Goal: Task Accomplishment & Management: Manage account settings

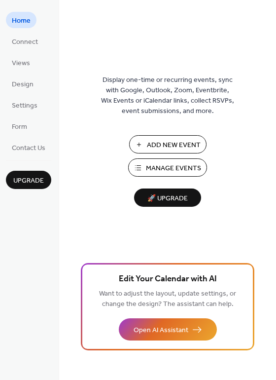
click at [160, 170] on span "Manage Events" at bounding box center [173, 168] width 55 height 10
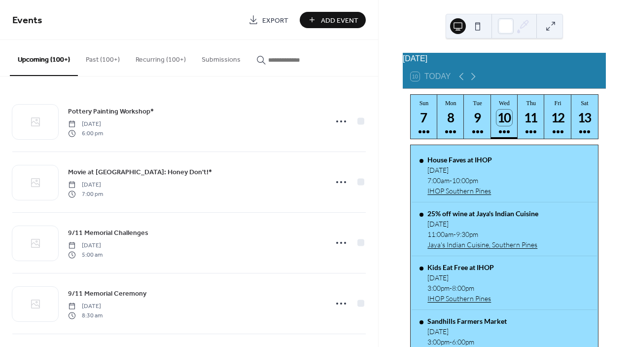
click at [274, 62] on input "button" at bounding box center [297, 60] width 59 height 10
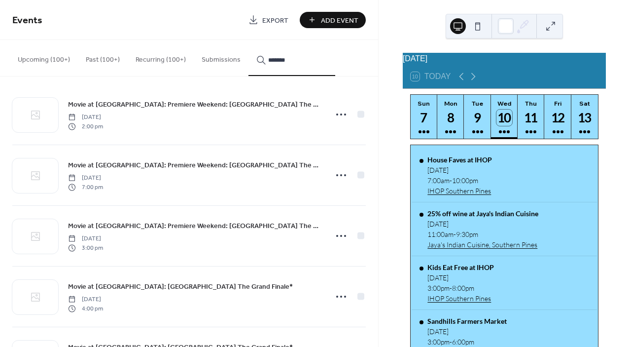
scroll to position [7, 0]
type input "*******"
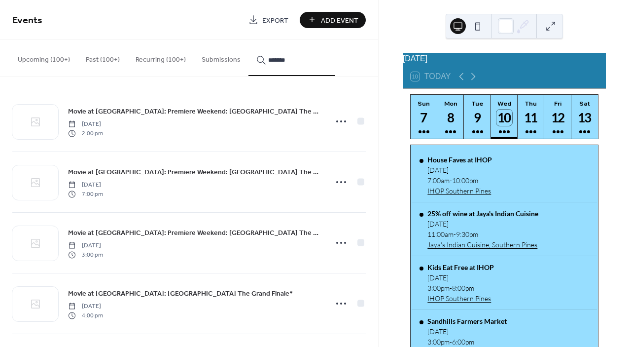
click at [339, 120] on icon at bounding box center [341, 121] width 16 height 16
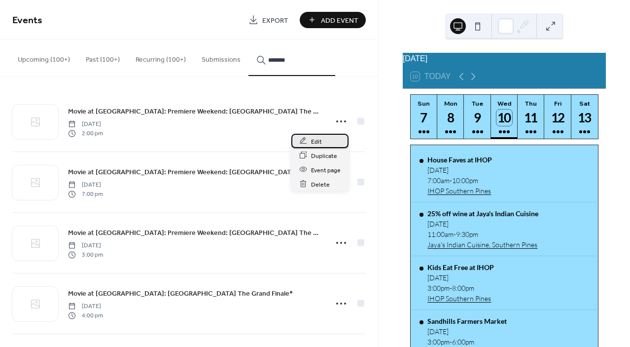
click at [322, 137] on div "Edit" at bounding box center [319, 141] width 57 height 14
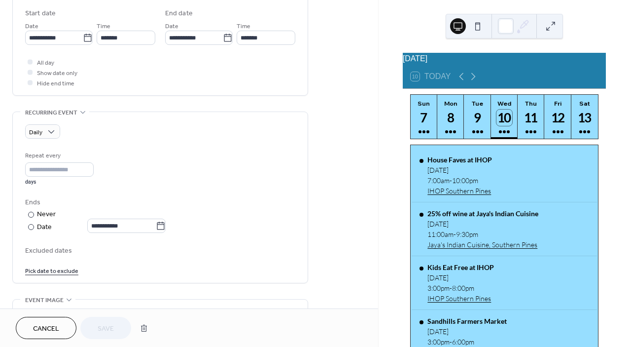
scroll to position [326, 0]
click at [163, 221] on icon at bounding box center [160, 225] width 7 height 8
click at [156, 221] on input "**********" at bounding box center [121, 225] width 69 height 14
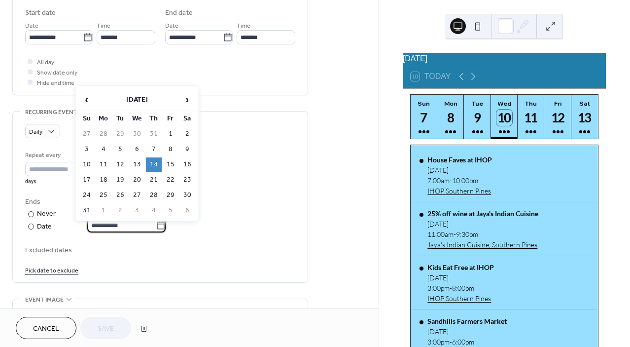
click at [279, 159] on div "Repeat every * days" at bounding box center [160, 167] width 270 height 35
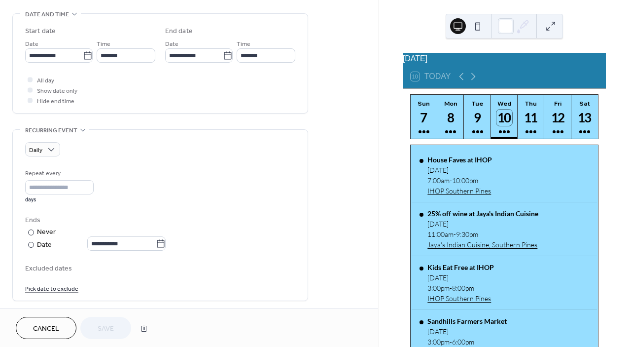
scroll to position [309, 0]
click at [166, 242] on icon at bounding box center [161, 242] width 10 height 10
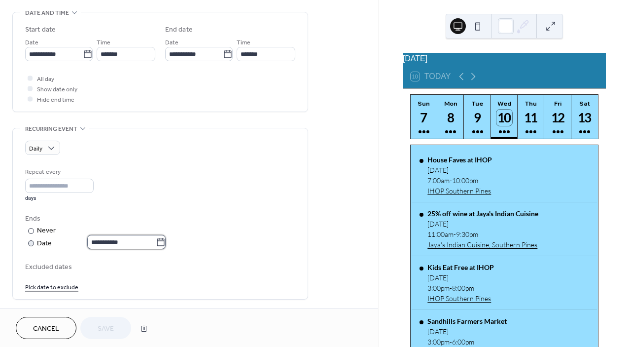
click at [156, 242] on input "**********" at bounding box center [121, 242] width 69 height 14
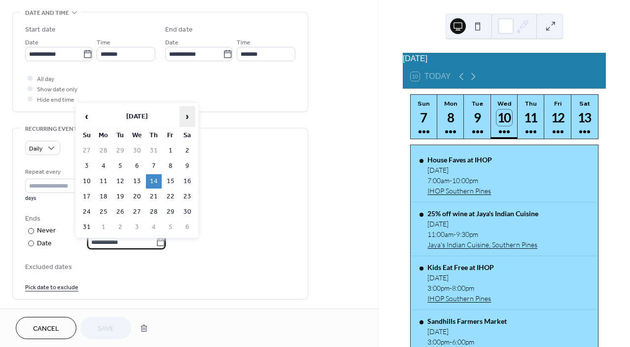
click at [188, 119] on span "›" at bounding box center [187, 116] width 15 height 20
click at [172, 164] on td "12" at bounding box center [171, 166] width 16 height 14
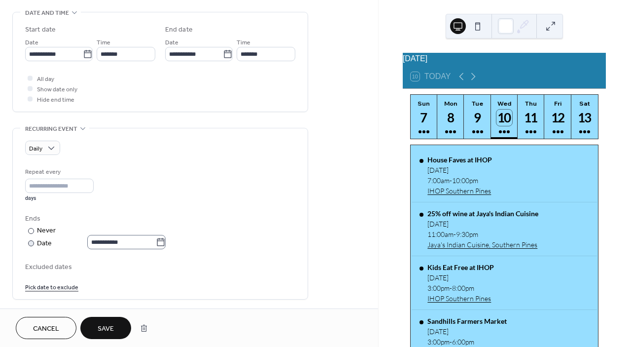
click at [165, 242] on icon at bounding box center [161, 242] width 10 height 10
click at [156, 242] on input "**********" at bounding box center [121, 242] width 69 height 14
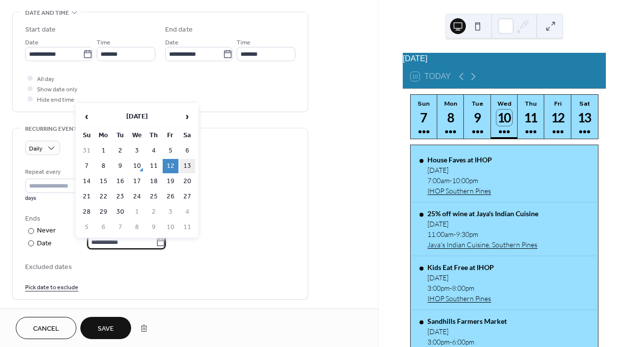
click at [188, 166] on td "13" at bounding box center [187, 166] width 16 height 14
type input "**********"
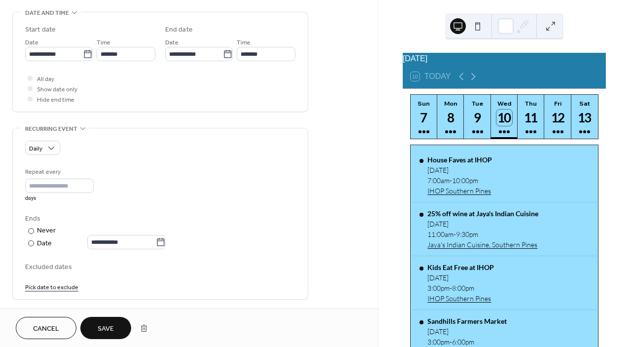
click at [106, 323] on span "Save" at bounding box center [106, 328] width 16 height 10
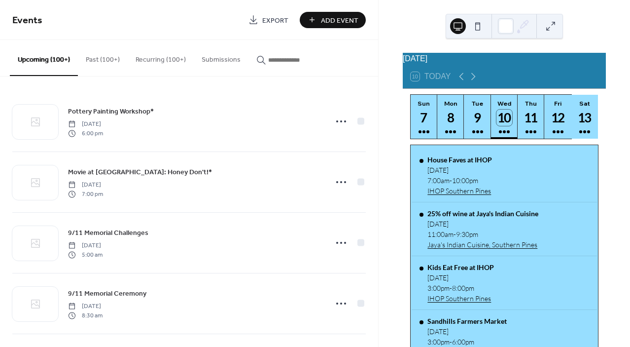
click at [577, 126] on div "13" at bounding box center [585, 117] width 16 height 16
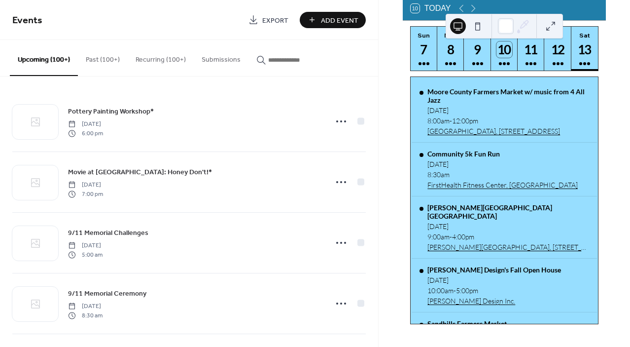
click at [292, 61] on input "button" at bounding box center [297, 60] width 59 height 10
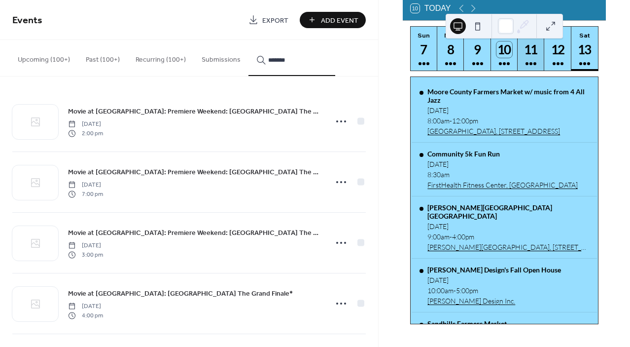
type input "*******"
click at [520, 60] on button "Thu 11" at bounding box center [531, 49] width 27 height 44
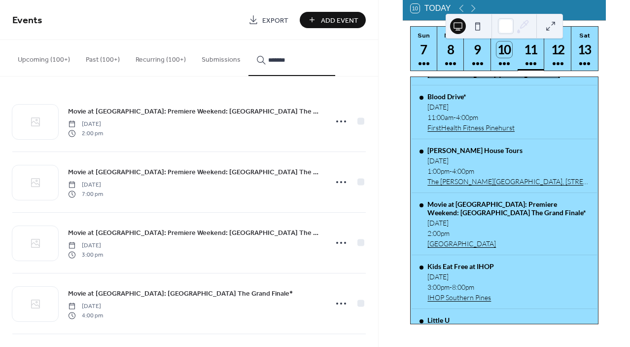
scroll to position [266, 0]
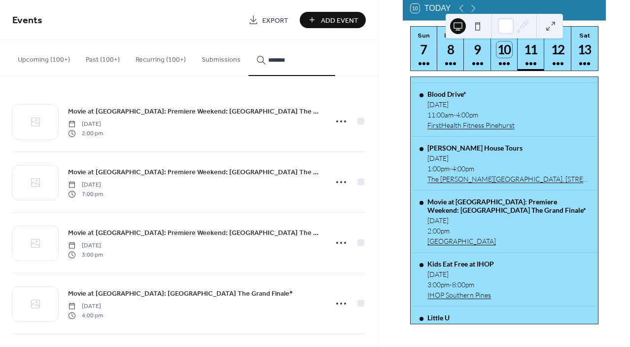
click at [338, 124] on icon at bounding box center [341, 121] width 16 height 16
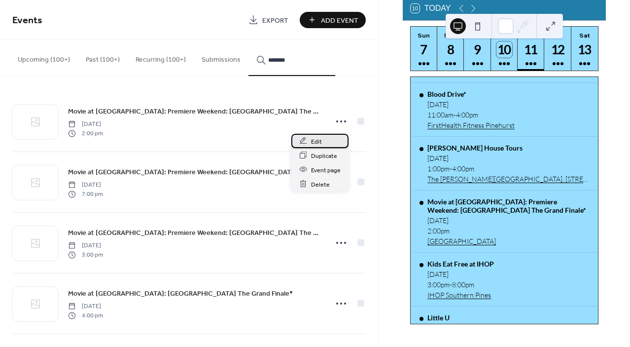
click at [320, 139] on span "Edit" at bounding box center [316, 141] width 11 height 10
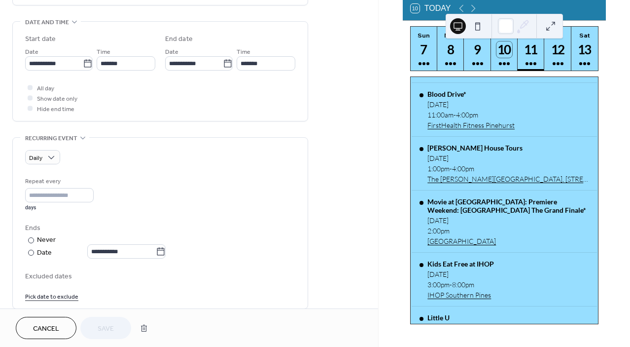
scroll to position [312, 0]
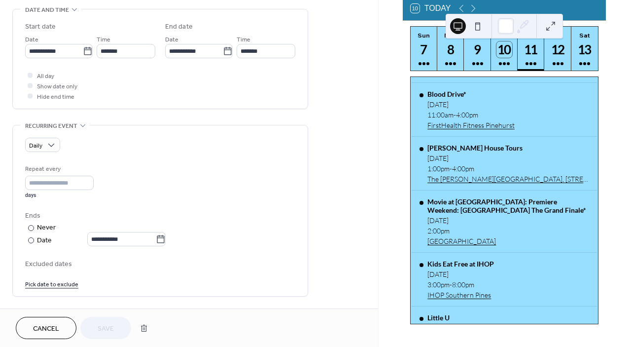
click at [55, 325] on span "Cancel" at bounding box center [46, 328] width 26 height 10
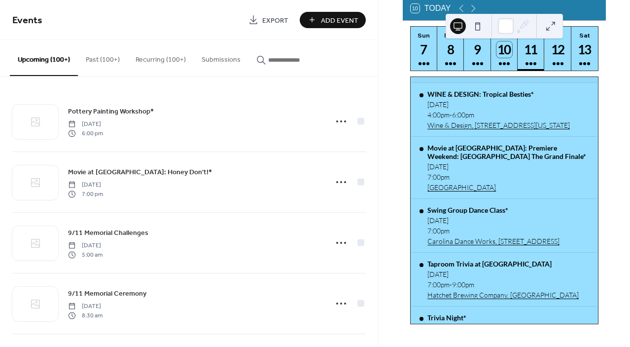
scroll to position [642, 0]
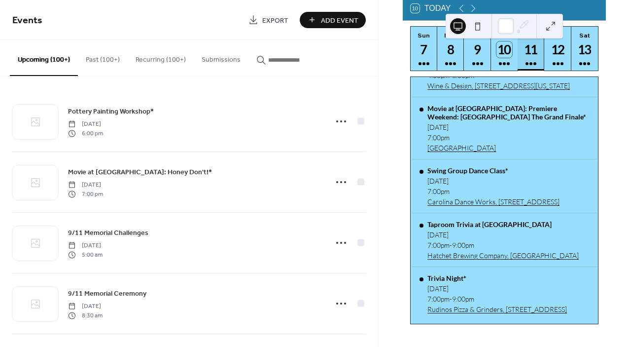
click at [529, 63] on button "Thu 11" at bounding box center [531, 49] width 27 height 44
click at [554, 58] on div "12" at bounding box center [558, 49] width 16 height 16
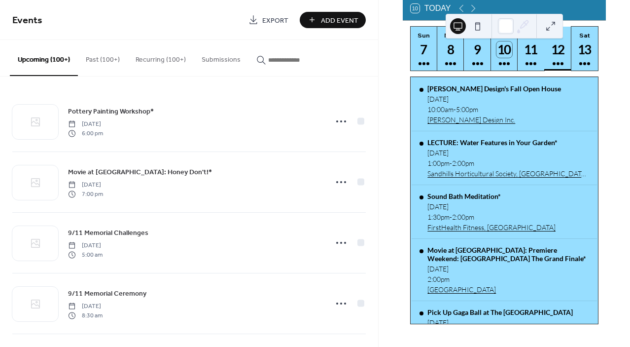
scroll to position [170, 0]
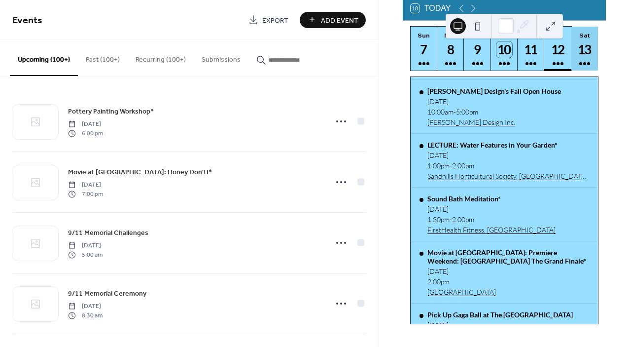
click at [585, 56] on div "13" at bounding box center [585, 49] width 16 height 16
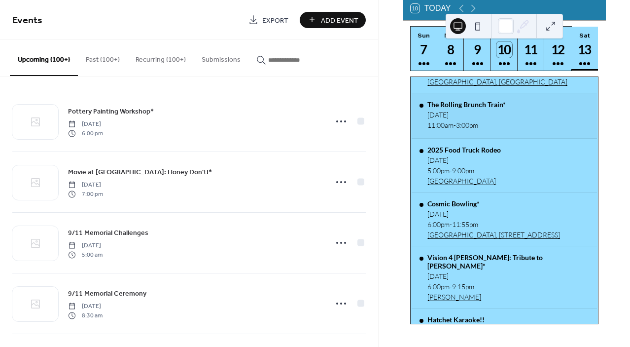
scroll to position [282, 0]
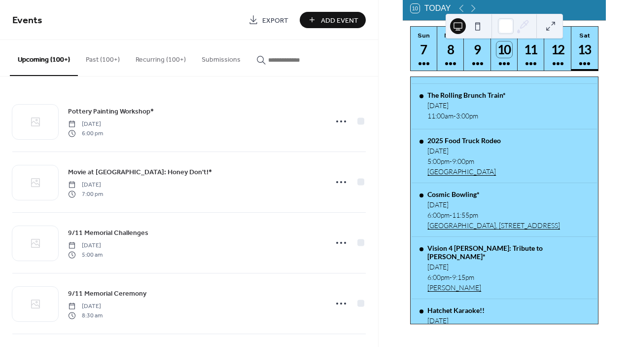
click at [285, 59] on input "button" at bounding box center [297, 60] width 59 height 10
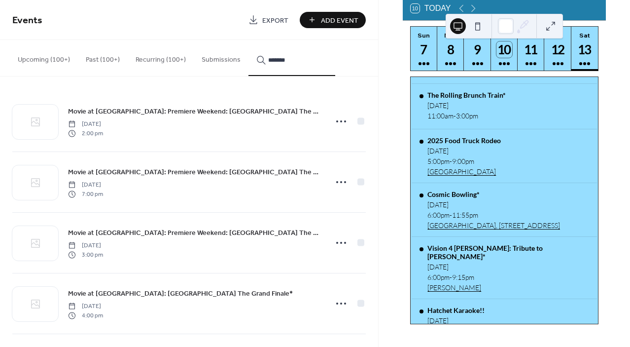
type input "*******"
click at [339, 123] on icon at bounding box center [341, 121] width 16 height 16
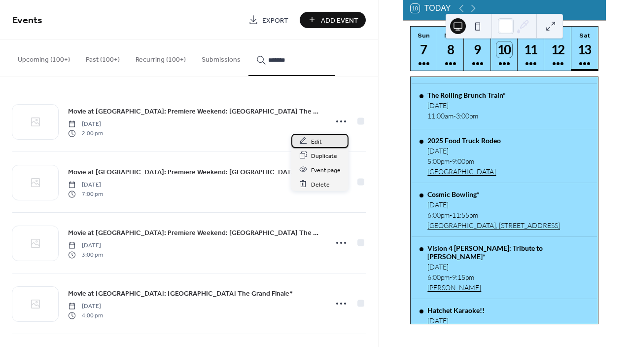
click at [324, 141] on div "Edit" at bounding box center [319, 141] width 57 height 14
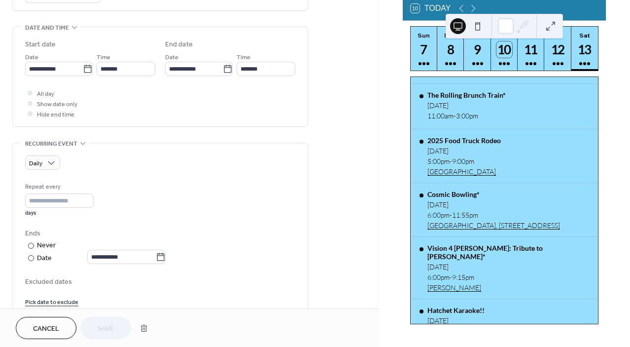
scroll to position [295, 0]
click at [165, 254] on icon at bounding box center [160, 256] width 7 height 8
click at [156, 254] on input "**********" at bounding box center [121, 256] width 69 height 14
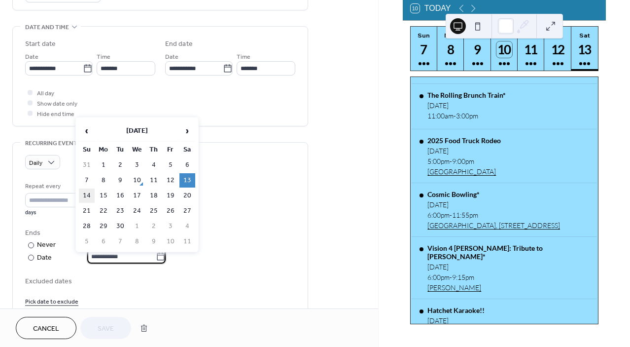
click at [87, 195] on td "14" at bounding box center [87, 195] width 16 height 14
type input "**********"
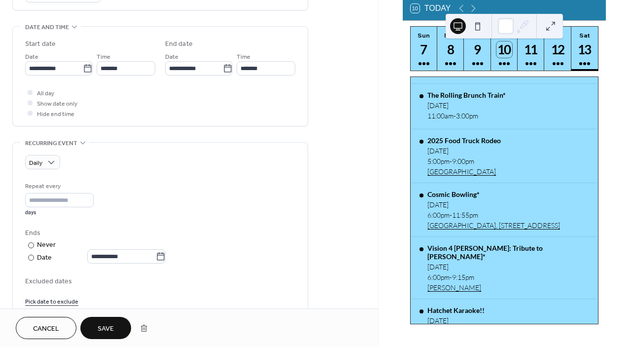
click at [105, 323] on span "Save" at bounding box center [106, 328] width 16 height 10
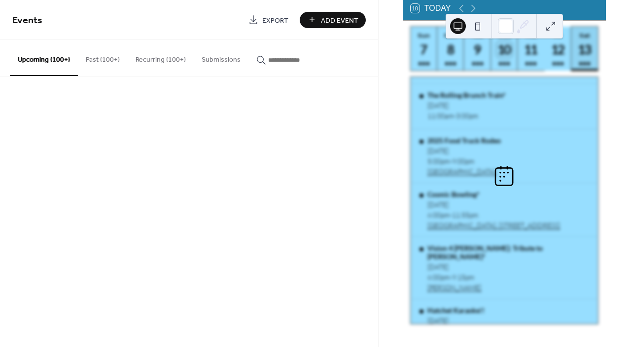
click at [556, 58] on div "12" at bounding box center [558, 49] width 16 height 16
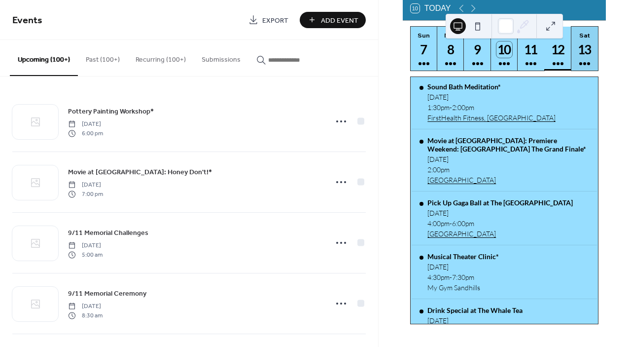
scroll to position [274, 0]
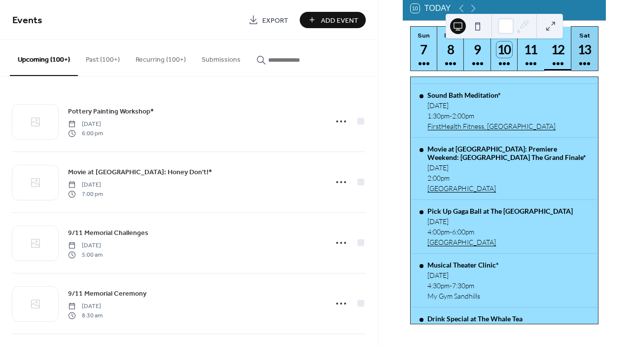
click at [556, 58] on div "12" at bounding box center [558, 49] width 16 height 16
click at [577, 56] on div "13" at bounding box center [585, 49] width 16 height 16
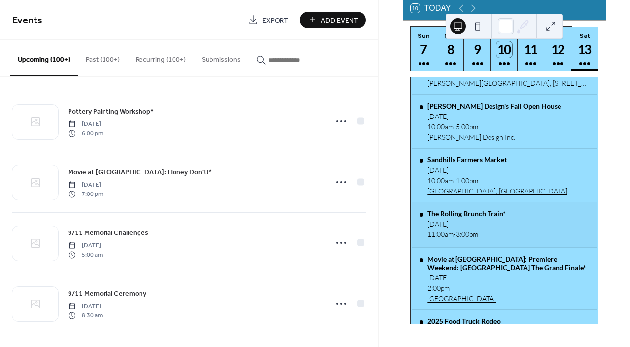
scroll to position [162, 0]
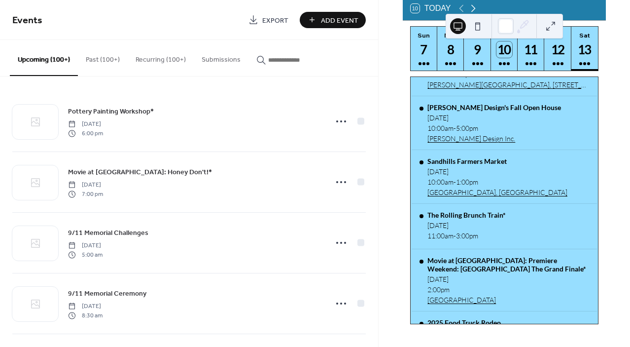
click at [473, 11] on icon at bounding box center [473, 8] width 12 height 12
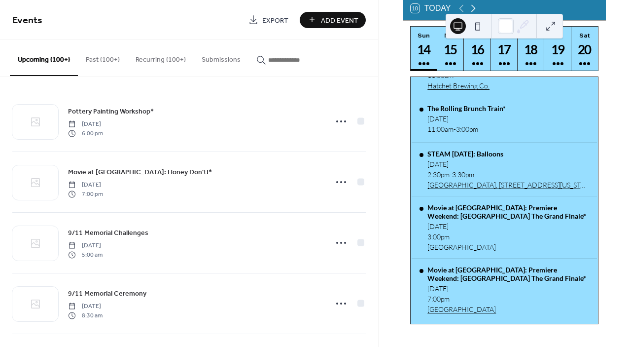
scroll to position [97, 0]
click at [427, 58] on div "14" at bounding box center [424, 49] width 16 height 16
click at [471, 58] on div "16" at bounding box center [477, 49] width 16 height 16
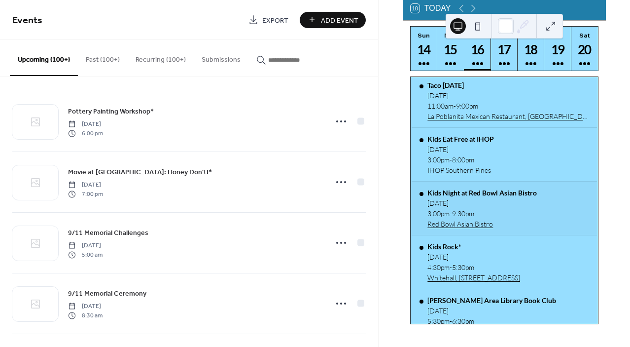
scroll to position [196, 0]
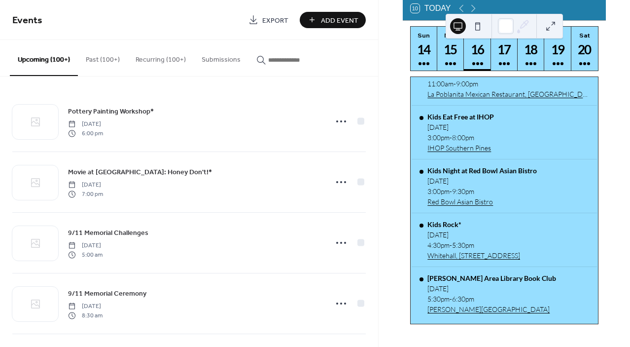
click at [279, 61] on input "button" at bounding box center [297, 60] width 59 height 10
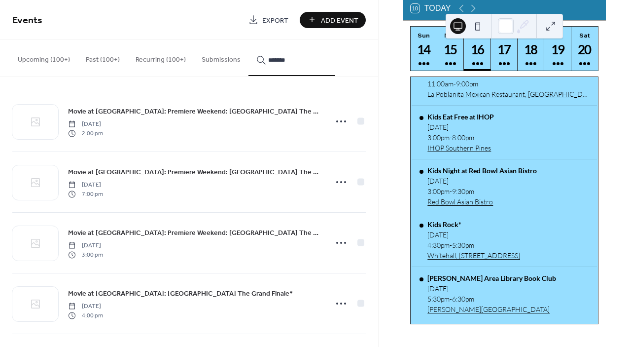
type input "*******"
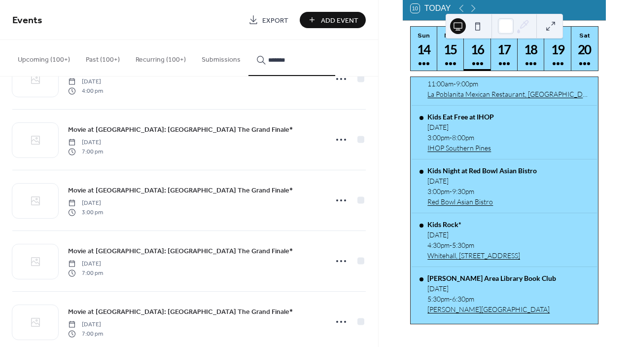
scroll to position [244, 0]
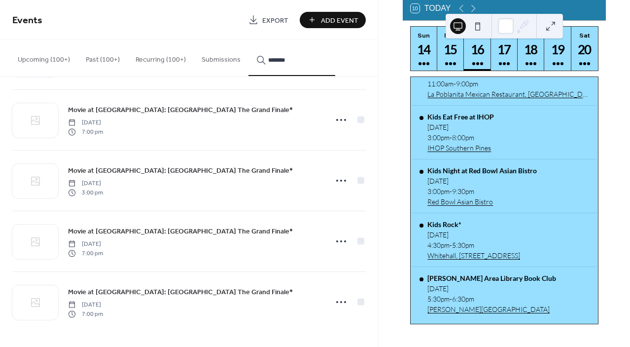
click at [340, 301] on circle at bounding box center [341, 302] width 2 height 2
click at [223, 297] on div "Movie at Sunrise Theater: Downton Abbey The Grand Finale* Tuesday, September 23…" at bounding box center [194, 302] width 253 height 32
click at [472, 12] on icon at bounding box center [473, 8] width 12 height 12
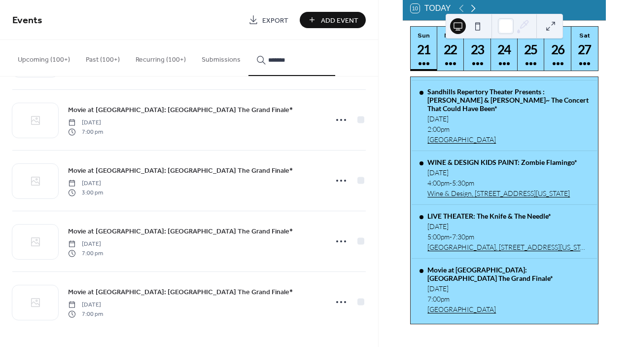
scroll to position [159, 0]
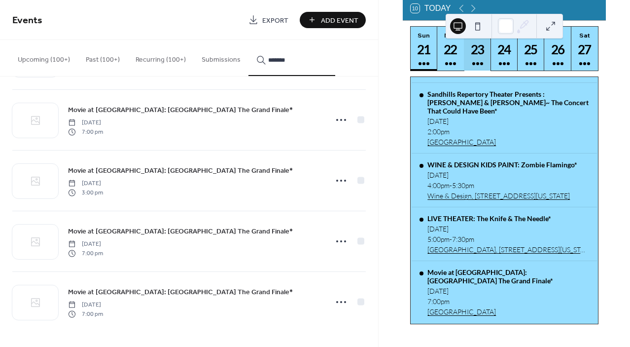
click at [478, 56] on div "23" at bounding box center [477, 49] width 16 height 16
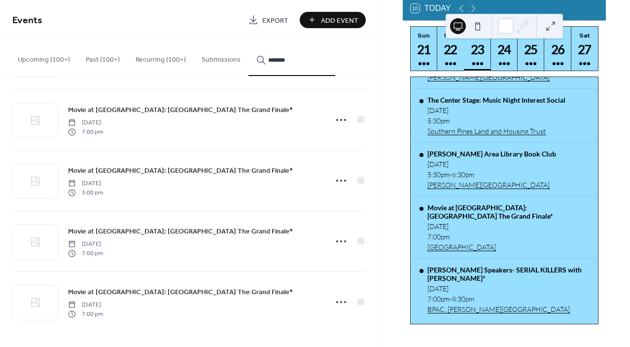
scroll to position [498, 0]
click at [489, 206] on div "Movie at Sunrise Theater: Downton Abbey The Grand Finale*" at bounding box center [507, 211] width 161 height 17
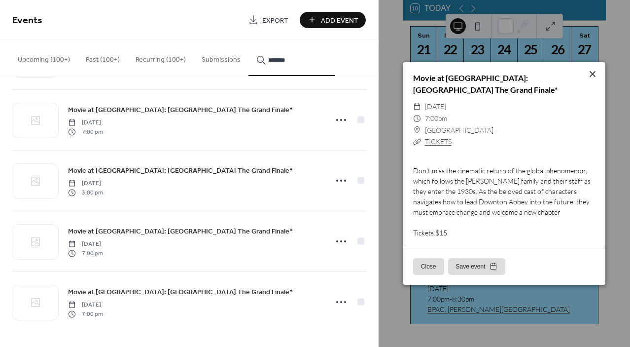
click at [592, 73] on icon at bounding box center [593, 74] width 12 height 12
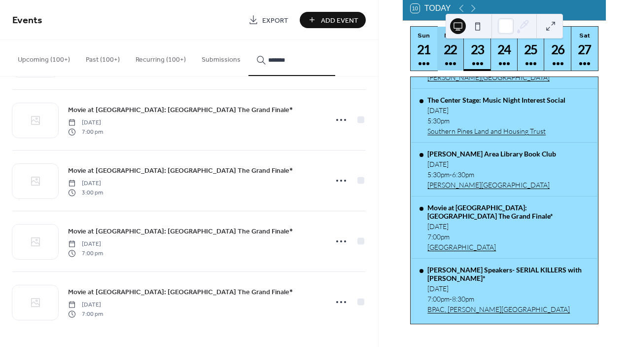
click at [452, 58] on div "22" at bounding box center [451, 49] width 16 height 16
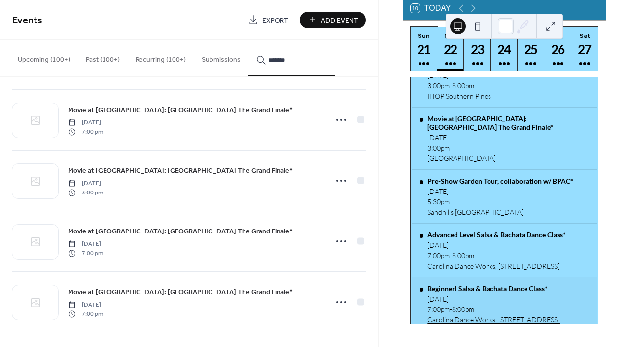
scroll to position [173, 0]
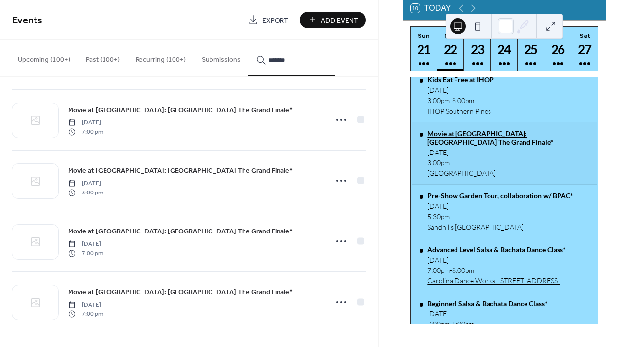
click at [513, 137] on div "Movie at Sunrise Theater: Downton Abbey The Grand Finale*" at bounding box center [507, 137] width 161 height 17
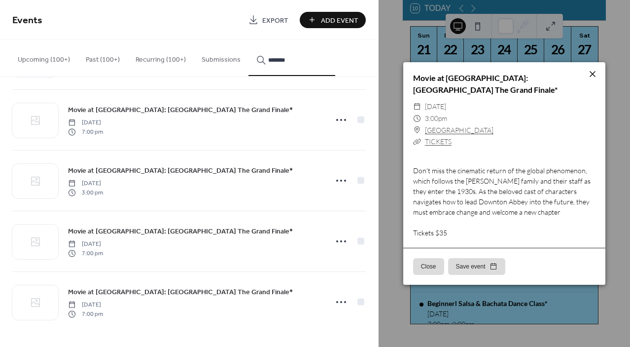
click at [592, 74] on icon at bounding box center [593, 74] width 6 height 6
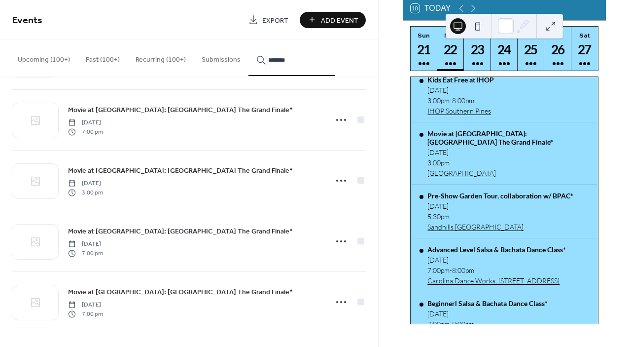
click at [336, 302] on icon at bounding box center [341, 302] width 16 height 16
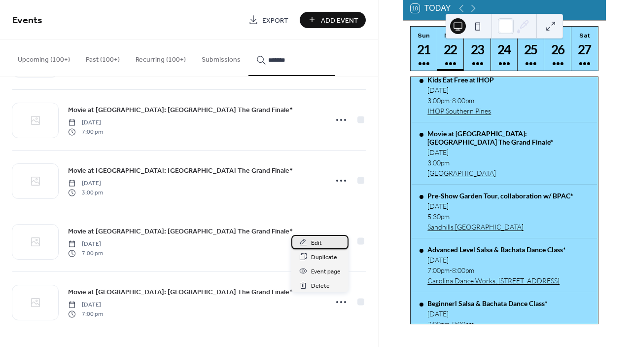
click at [317, 243] on span "Edit" at bounding box center [316, 243] width 11 height 10
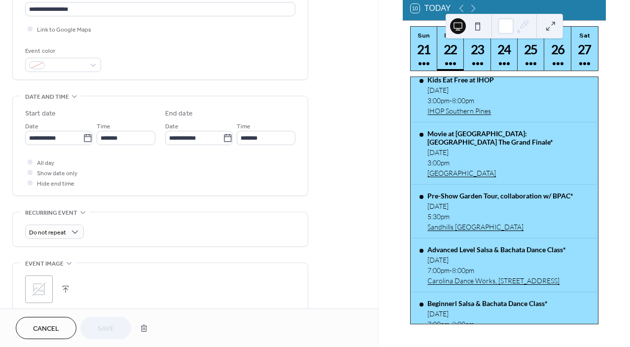
scroll to position [226, 0]
click at [42, 329] on span "Cancel" at bounding box center [46, 328] width 26 height 10
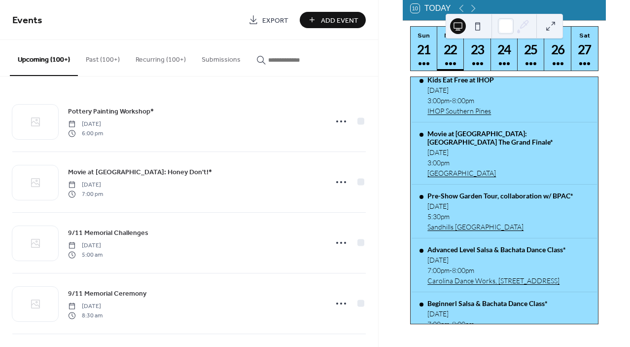
click at [287, 59] on input "button" at bounding box center [297, 60] width 59 height 10
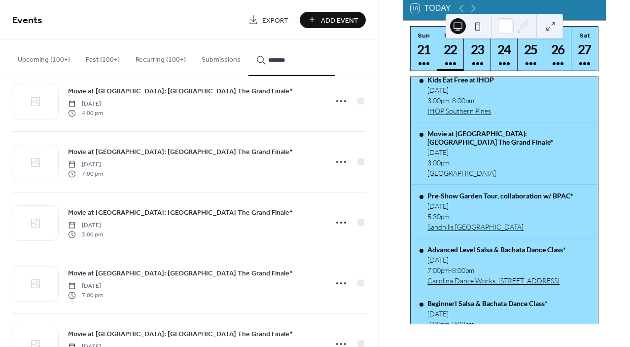
scroll to position [244, 0]
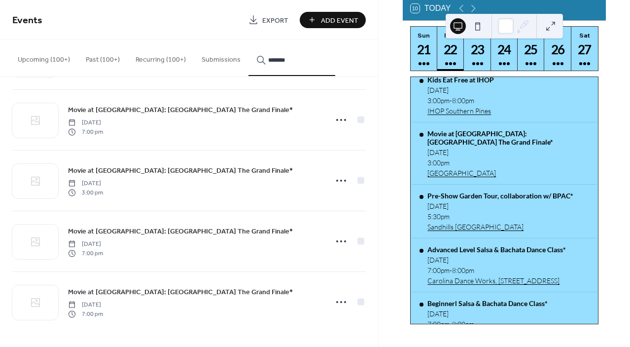
type input "*******"
click at [340, 240] on circle at bounding box center [341, 241] width 2 height 2
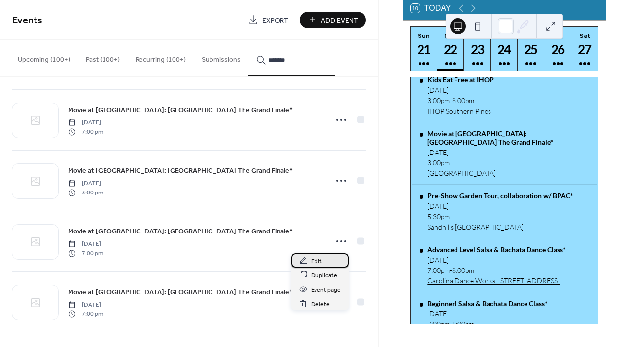
click at [321, 262] on span "Edit" at bounding box center [316, 261] width 11 height 10
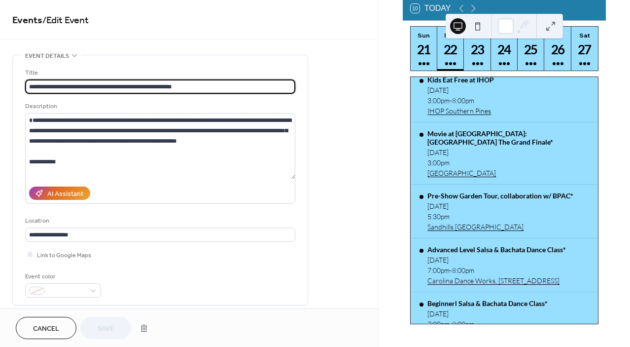
click at [46, 325] on span "Cancel" at bounding box center [46, 328] width 26 height 10
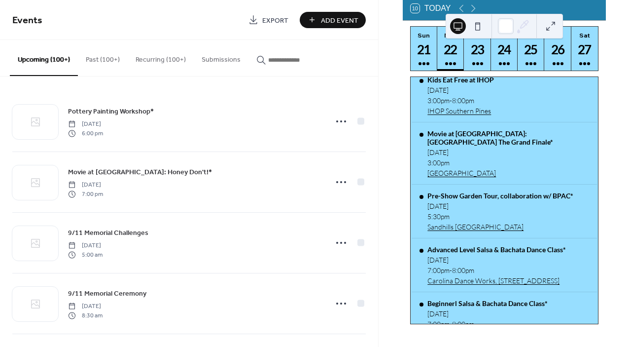
click at [279, 57] on input "button" at bounding box center [297, 60] width 59 height 10
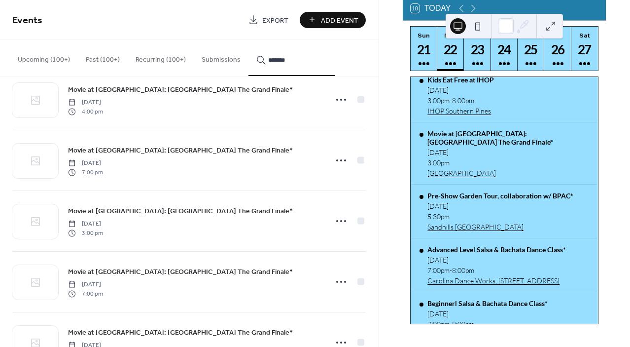
scroll to position [244, 0]
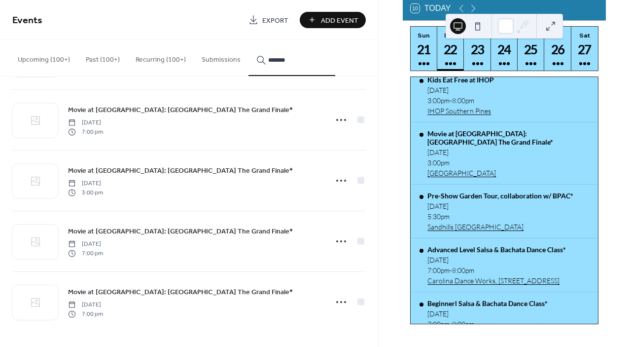
type input "*******"
click at [339, 180] on icon at bounding box center [341, 181] width 16 height 16
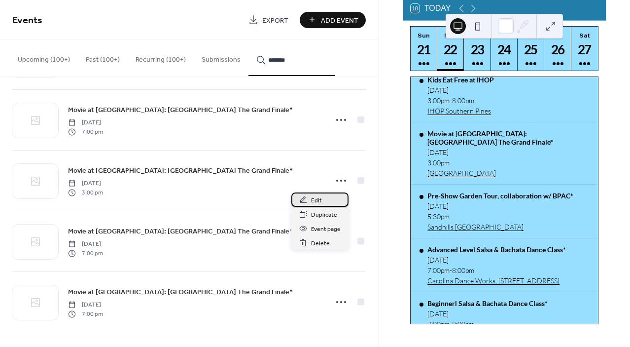
click at [329, 198] on div "Edit" at bounding box center [319, 199] width 57 height 14
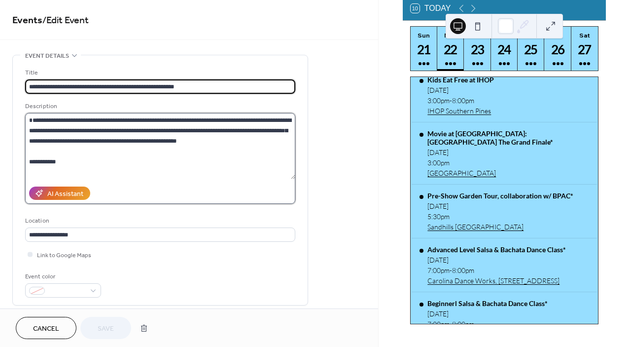
click at [56, 171] on textarea "**********" at bounding box center [160, 146] width 270 height 66
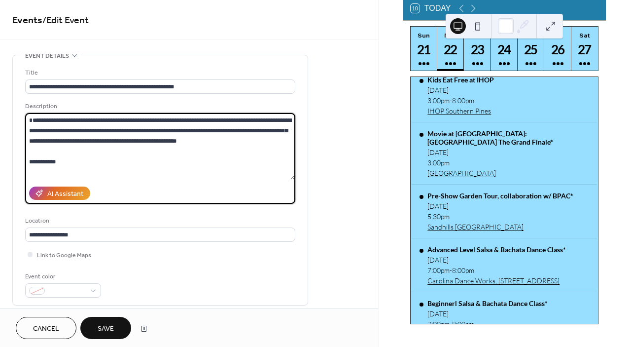
type textarea "**********"
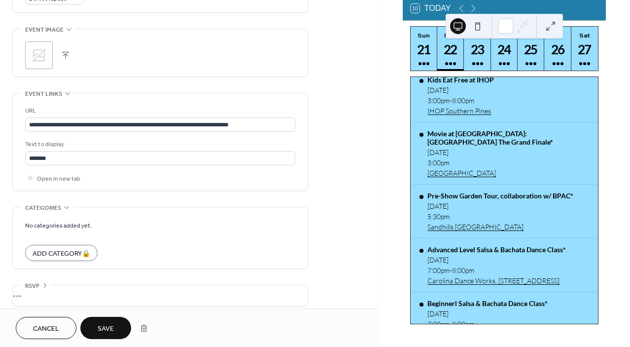
scroll to position [467, 0]
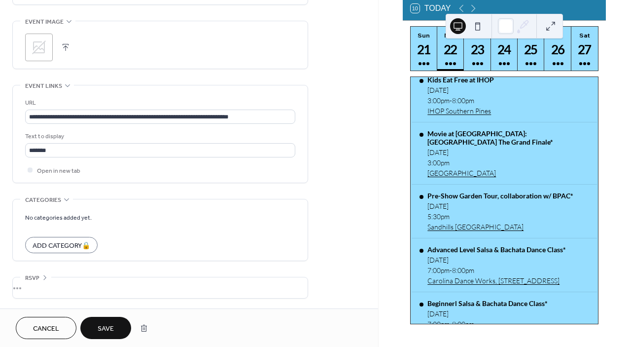
click at [113, 324] on span "Save" at bounding box center [106, 328] width 16 height 10
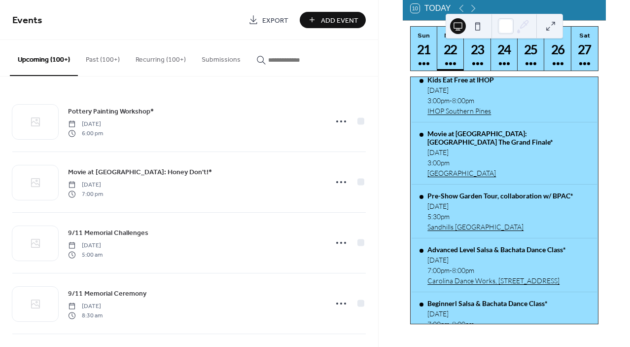
click at [282, 57] on input "button" at bounding box center [297, 60] width 59 height 10
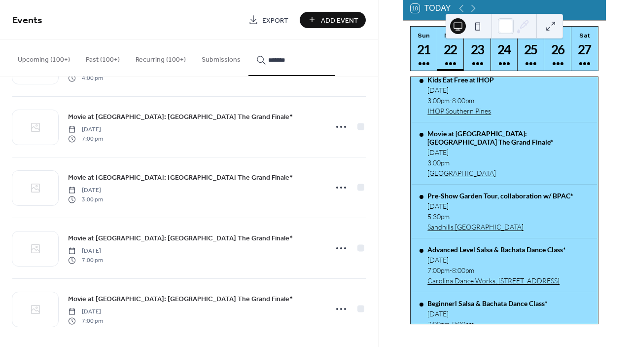
scroll to position [244, 0]
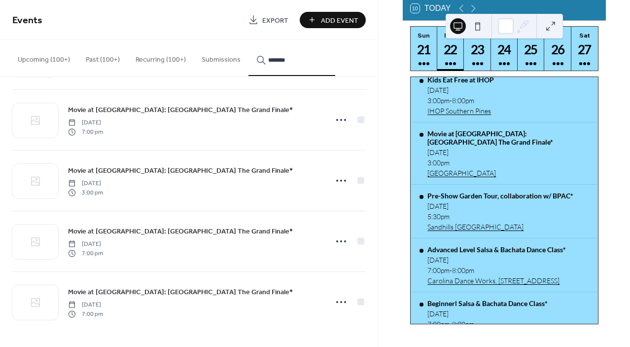
type input "*******"
click at [337, 118] on icon at bounding box center [341, 120] width 16 height 16
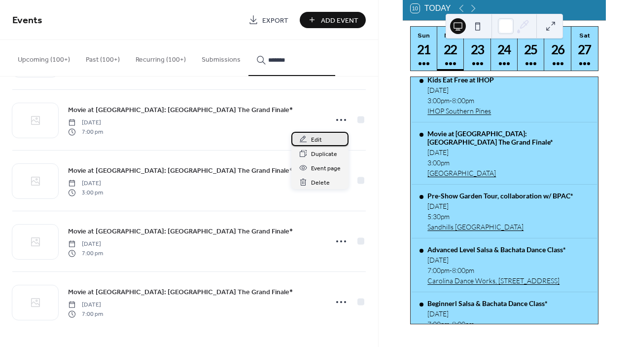
click at [326, 137] on div "Edit" at bounding box center [319, 139] width 57 height 14
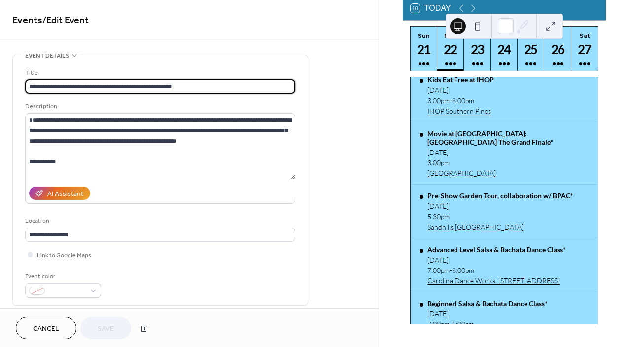
click at [43, 331] on span "Cancel" at bounding box center [46, 328] width 26 height 10
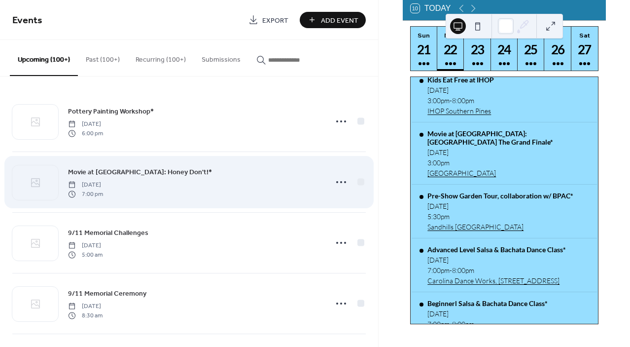
scroll to position [16, 0]
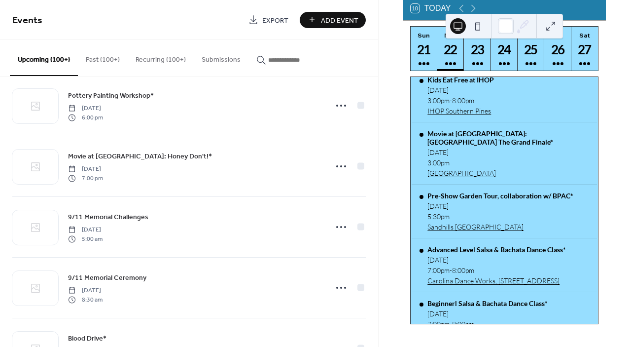
click at [294, 61] on input "button" at bounding box center [297, 60] width 59 height 10
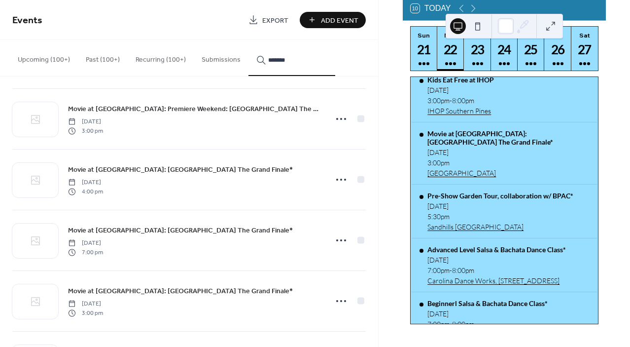
scroll to position [127, 0]
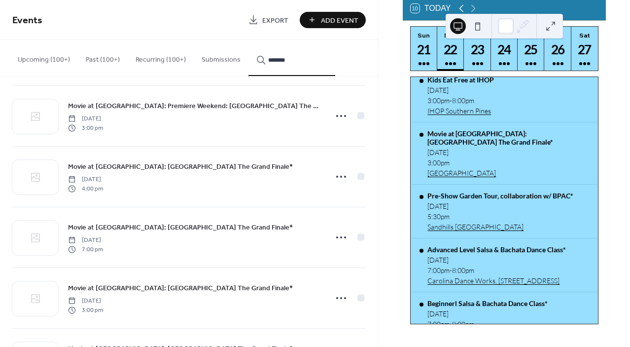
type input "*******"
click at [462, 11] on icon at bounding box center [461, 8] width 4 height 7
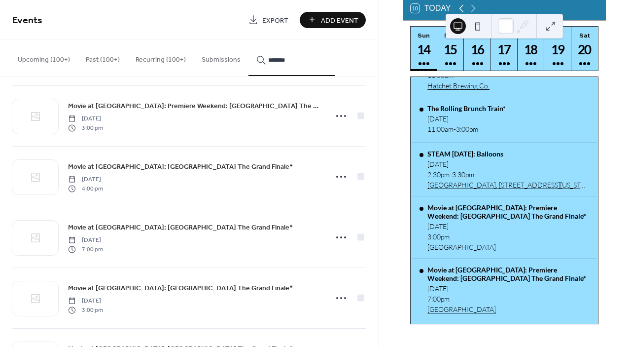
scroll to position [97, 0]
click at [534, 58] on div "18" at bounding box center [531, 49] width 16 height 16
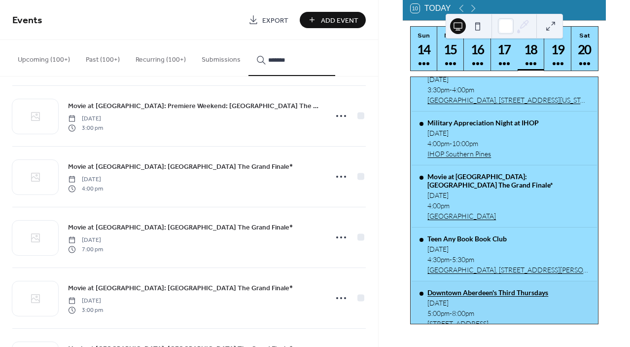
scroll to position [345, 0]
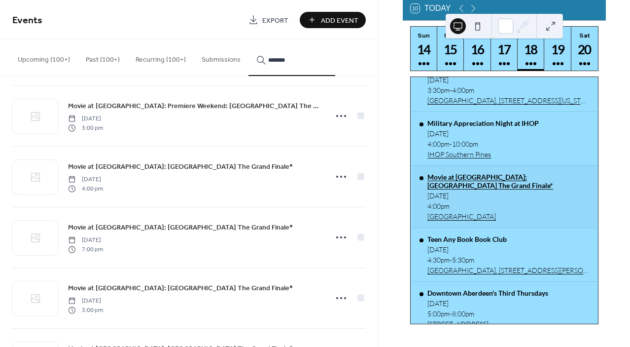
click at [508, 185] on div "Movie at Sunrise Theater: Downton Abbey The Grand Finale*" at bounding box center [507, 181] width 161 height 17
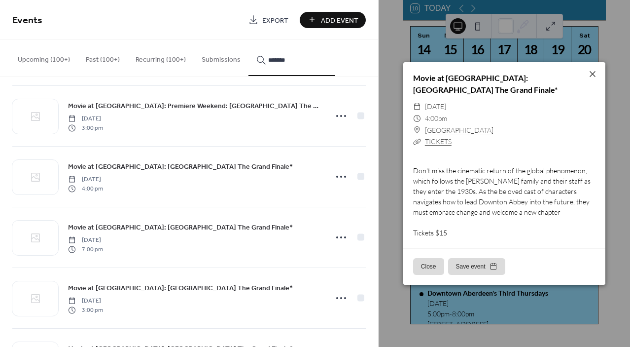
click at [437, 264] on button "Close" at bounding box center [428, 266] width 31 height 17
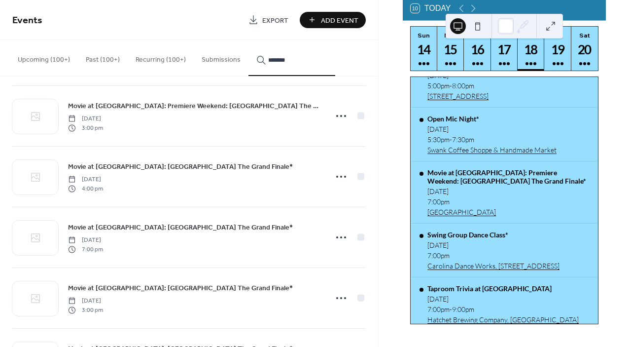
scroll to position [574, 0]
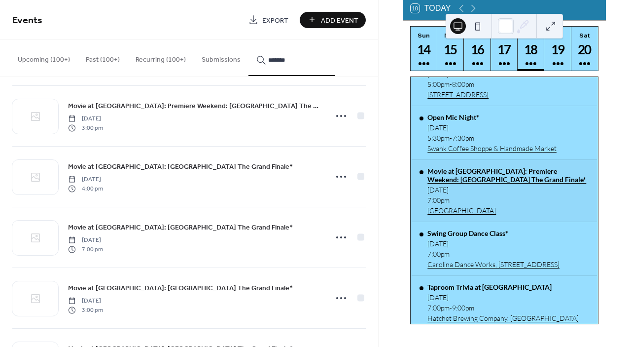
click at [487, 183] on div "Movie at Sunrise Theater: Premiere Weekend: Downton Abbey The Grand Finale*" at bounding box center [507, 175] width 161 height 17
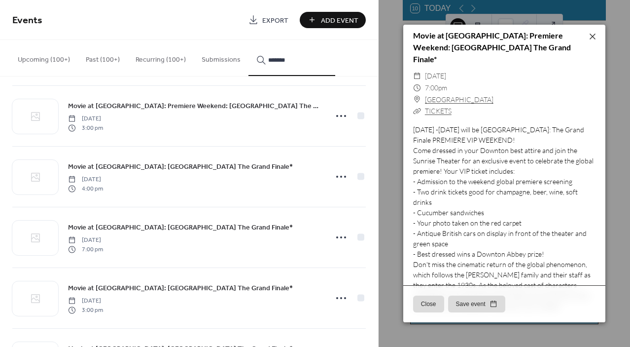
scroll to position [0, 0]
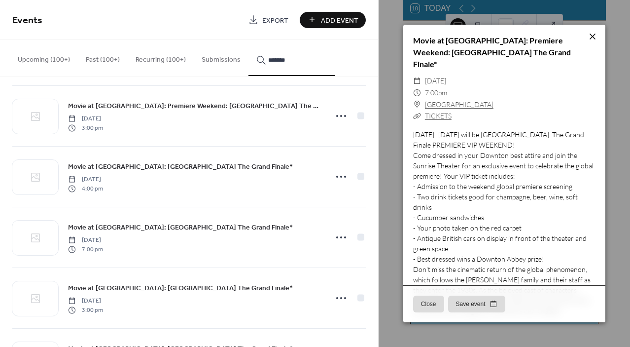
click at [590, 33] on icon at bounding box center [593, 37] width 12 height 12
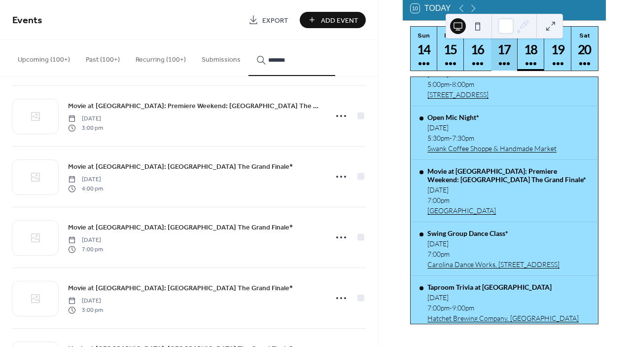
click at [504, 58] on div "17" at bounding box center [504, 49] width 16 height 16
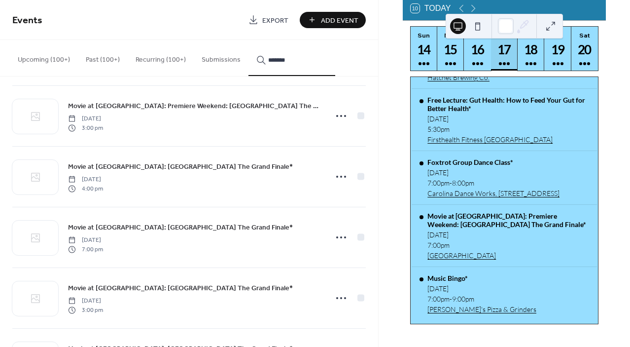
scroll to position [436, 0]
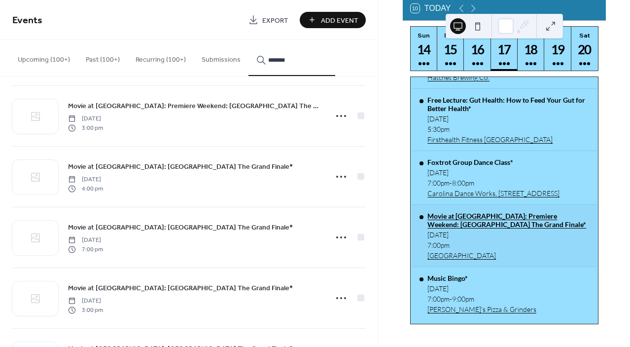
click at [497, 227] on div "Movie at Sunrise Theater: Premiere Weekend: Downton Abbey The Grand Finale*" at bounding box center [507, 219] width 161 height 17
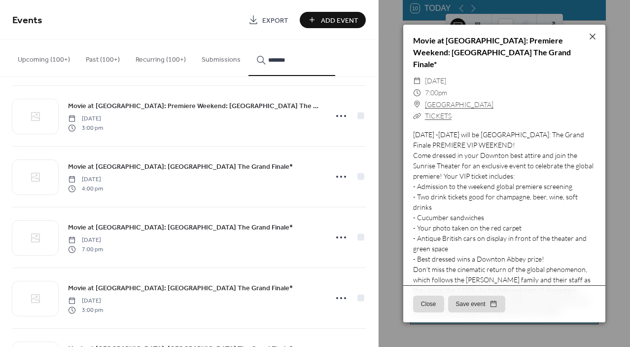
click at [432, 300] on button "Close" at bounding box center [428, 303] width 31 height 17
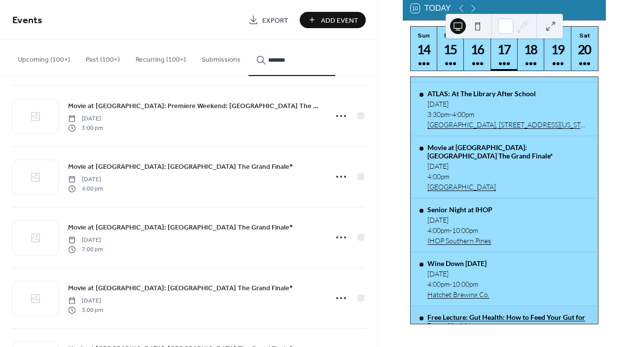
scroll to position [211, 0]
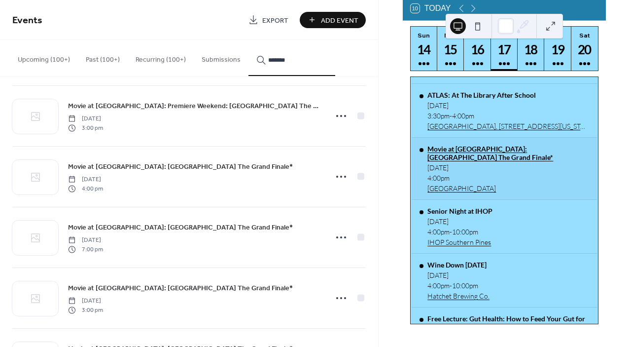
click at [454, 153] on div "Movie at Sunrise Theater: Downton Abbey The Grand Finale*" at bounding box center [507, 152] width 161 height 17
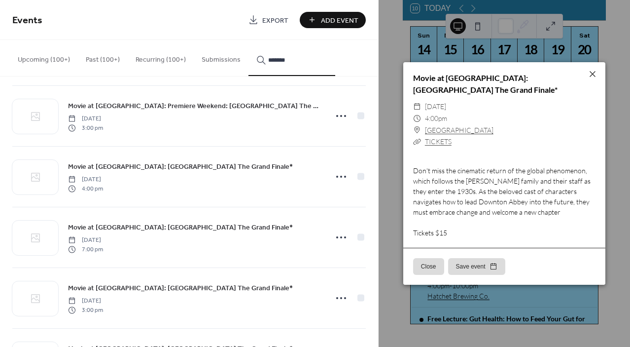
click at [427, 265] on button "Close" at bounding box center [428, 266] width 31 height 17
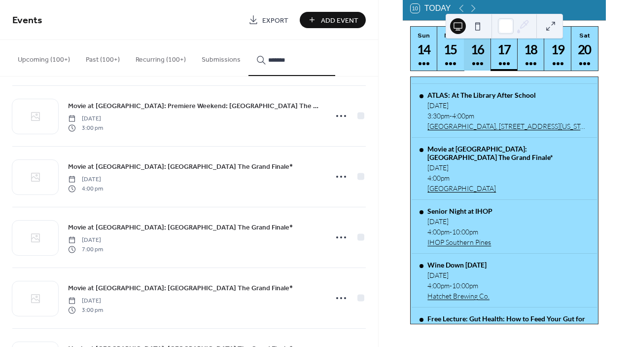
click at [475, 58] on div "16" at bounding box center [477, 49] width 16 height 16
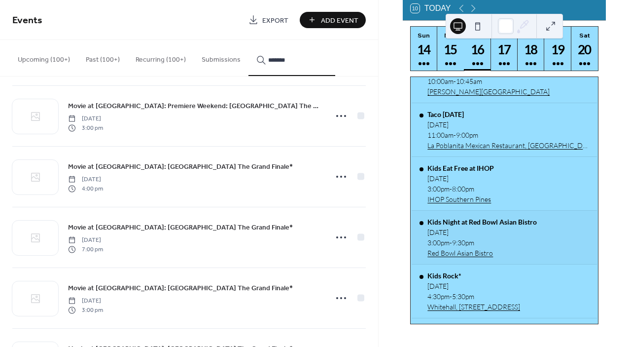
scroll to position [196, 0]
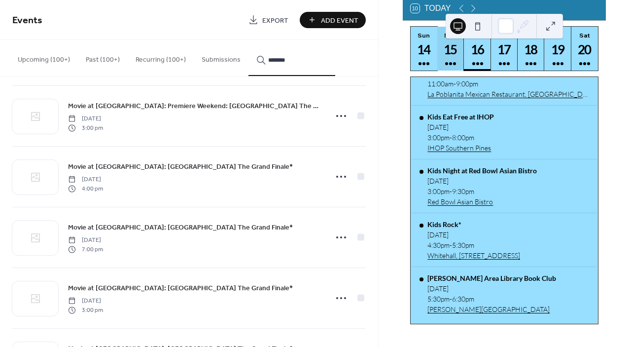
click at [454, 57] on div "15" at bounding box center [451, 49] width 16 height 16
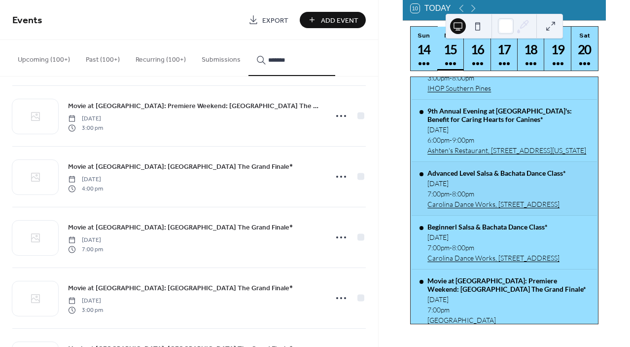
scroll to position [212, 0]
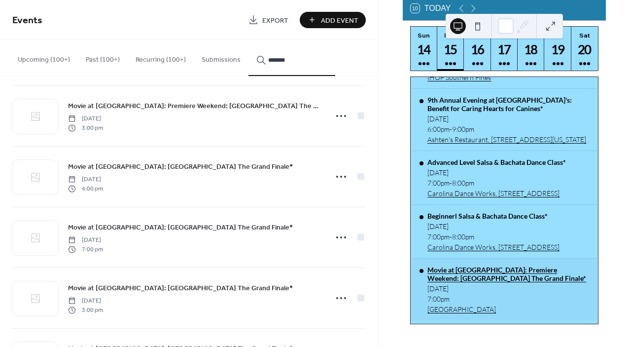
click at [492, 274] on div "Movie at Sunrise Theater: Premiere Weekend: Downton Abbey The Grand Finale*" at bounding box center [507, 273] width 161 height 17
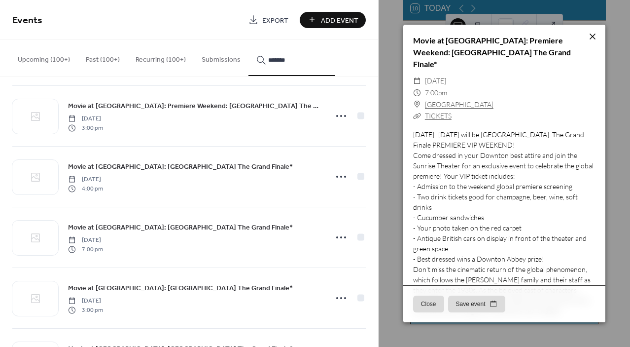
click at [592, 36] on icon at bounding box center [593, 37] width 6 height 6
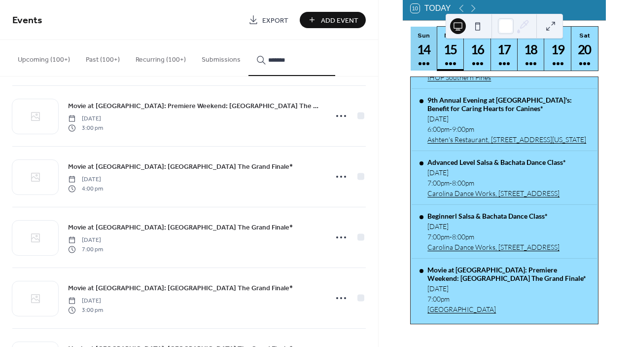
click at [419, 58] on div "14" at bounding box center [424, 49] width 16 height 16
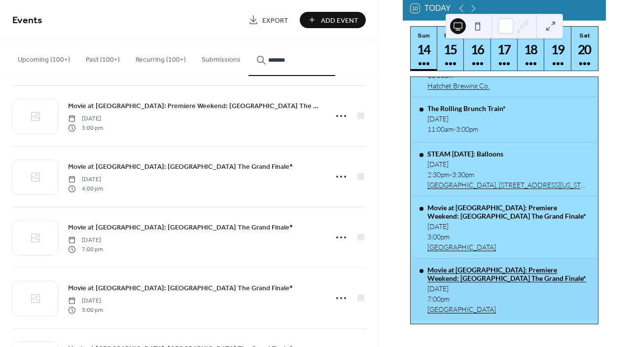
click at [479, 274] on div "Movie at Sunrise Theater: Premiere Weekend: Downton Abbey The Grand Finale*" at bounding box center [507, 273] width 161 height 17
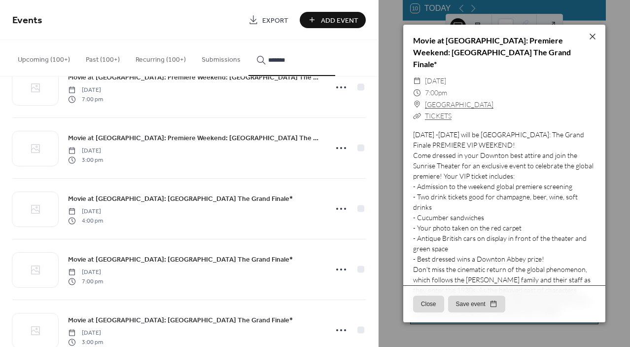
scroll to position [0, 0]
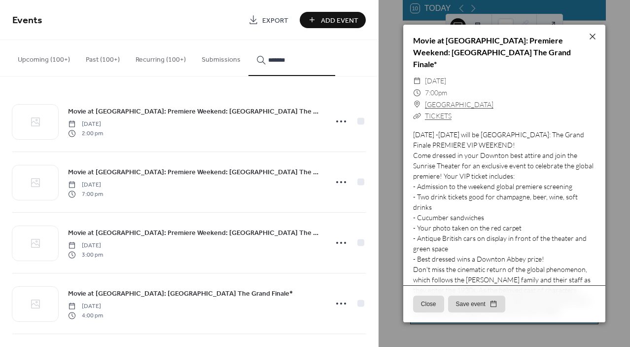
click at [340, 182] on circle at bounding box center [341, 182] width 2 height 2
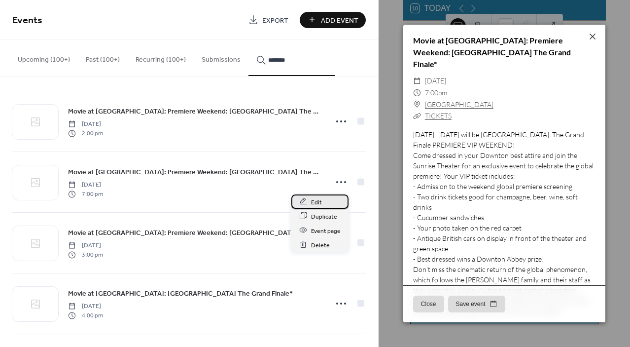
click at [326, 202] on div "Edit" at bounding box center [319, 201] width 57 height 14
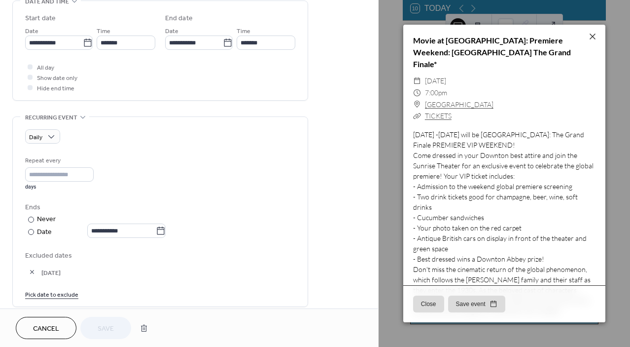
scroll to position [322, 0]
click at [162, 229] on icon at bounding box center [161, 229] width 10 height 10
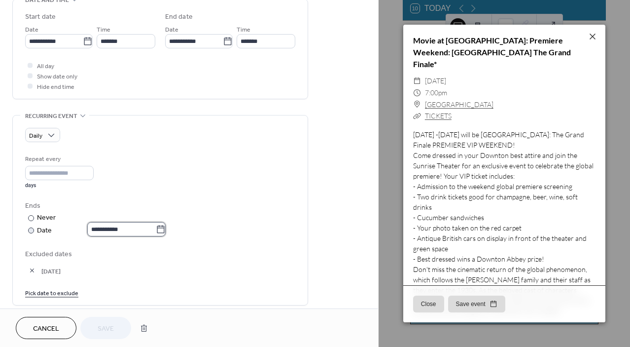
click at [156, 229] on input "**********" at bounding box center [121, 229] width 69 height 14
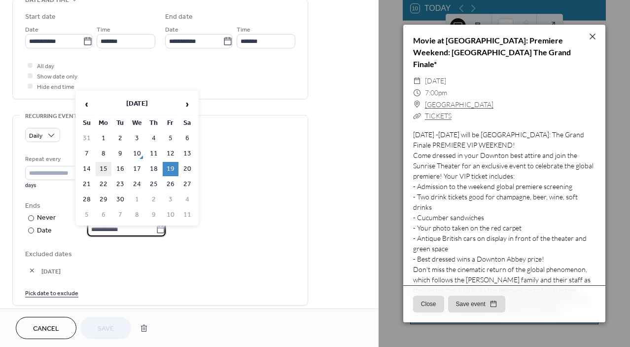
click at [106, 164] on td "15" at bounding box center [104, 169] width 16 height 14
type input "**********"
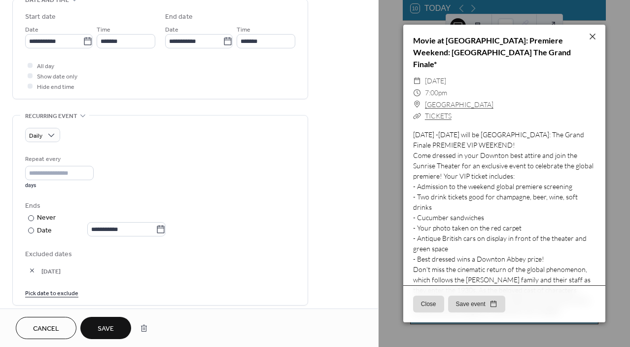
click at [101, 325] on span "Save" at bounding box center [106, 328] width 16 height 10
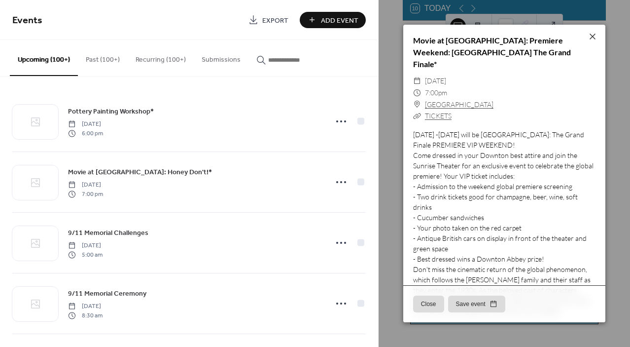
click at [431, 306] on button "Close" at bounding box center [428, 303] width 31 height 17
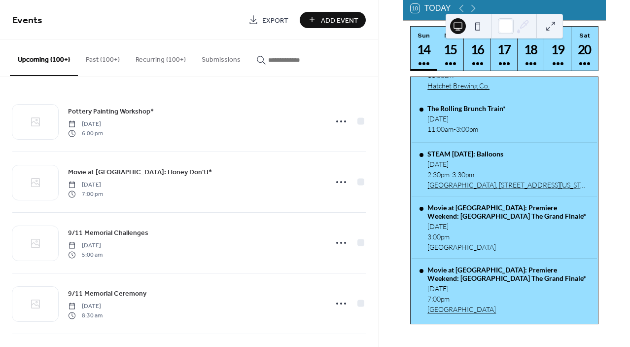
click at [287, 60] on input "button" at bounding box center [297, 60] width 59 height 10
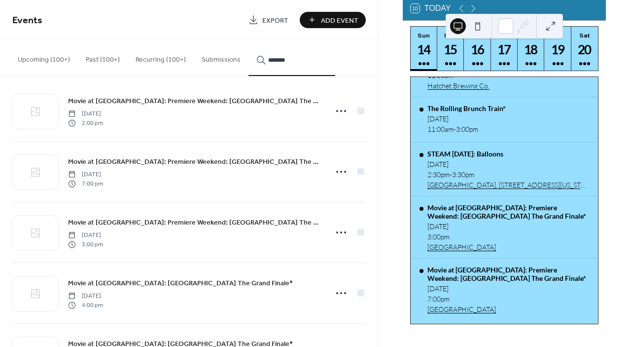
scroll to position [11, 0]
type input "*******"
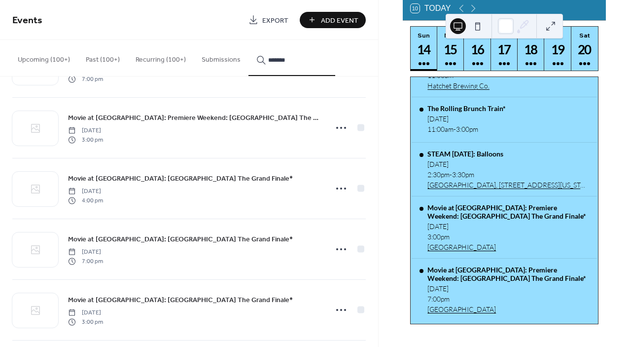
scroll to position [123, 0]
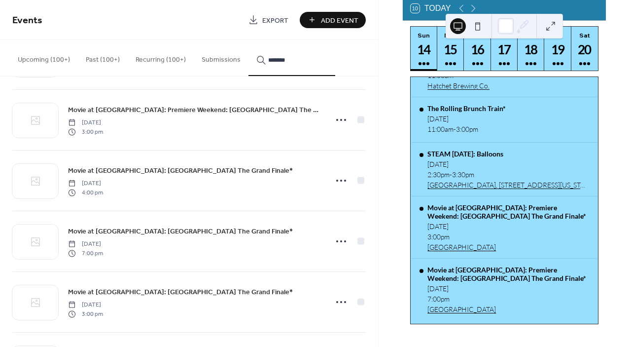
click at [336, 180] on icon at bounding box center [341, 181] width 16 height 16
click at [329, 211] on span "Duplicate" at bounding box center [324, 214] width 26 height 10
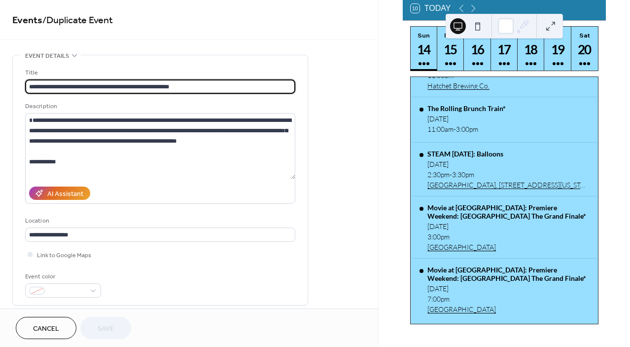
type input "**********"
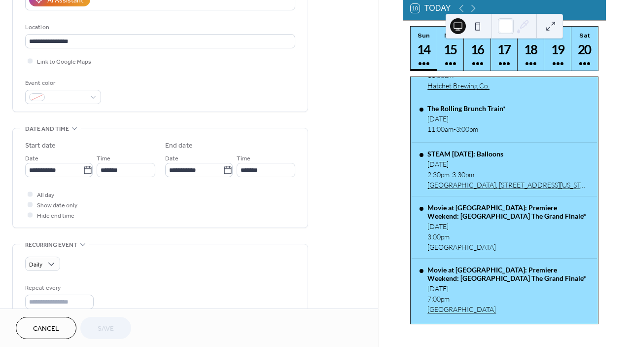
scroll to position [195, 0]
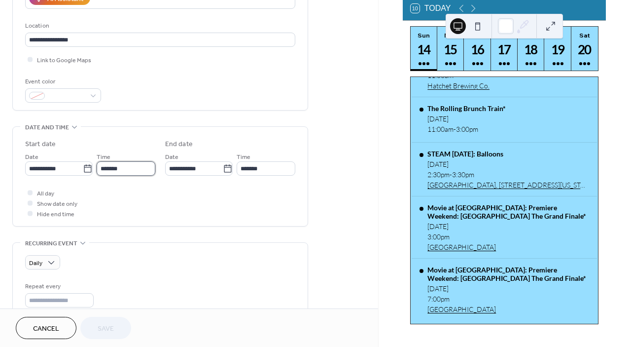
click at [104, 169] on input "*******" at bounding box center [126, 168] width 59 height 14
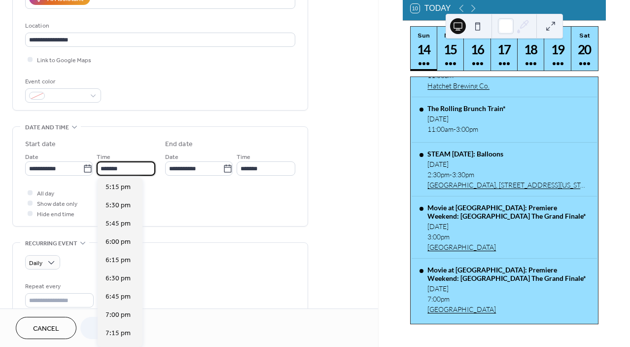
scroll to position [1260, 0]
click at [115, 313] on span "7:00 pm" at bounding box center [117, 314] width 25 height 10
type input "*******"
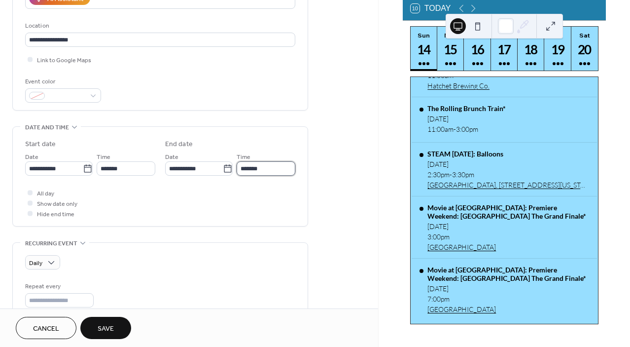
click at [248, 171] on input "*******" at bounding box center [266, 168] width 59 height 14
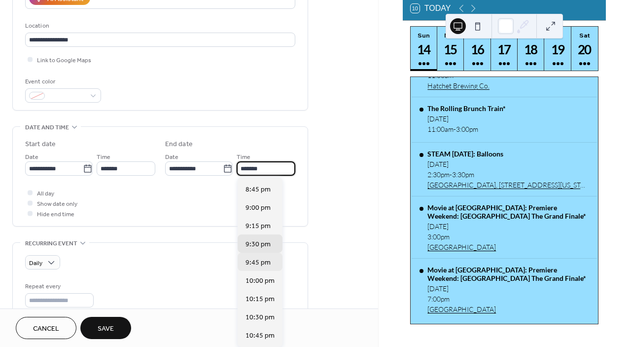
scroll to position [100, 0]
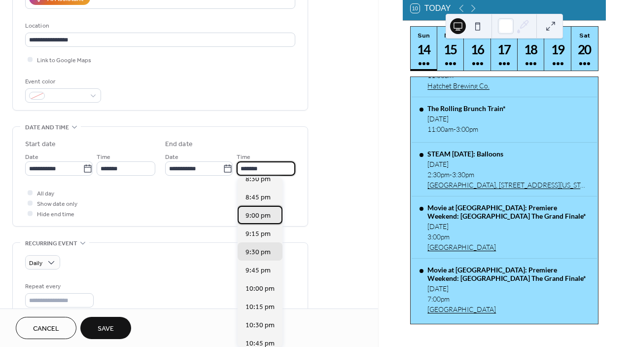
click at [253, 213] on span "9:00 pm" at bounding box center [257, 215] width 25 height 10
type input "*******"
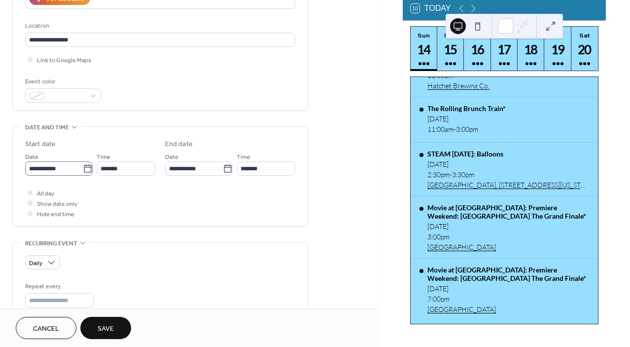
click at [85, 169] on icon at bounding box center [88, 169] width 10 height 10
click at [83, 169] on input "**********" at bounding box center [54, 168] width 58 height 14
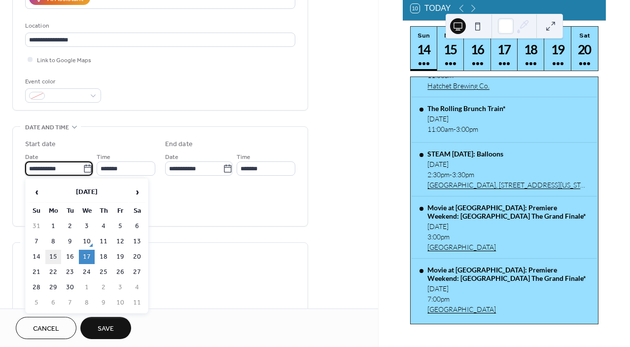
click at [54, 255] on td "15" at bounding box center [53, 256] width 16 height 14
type input "**********"
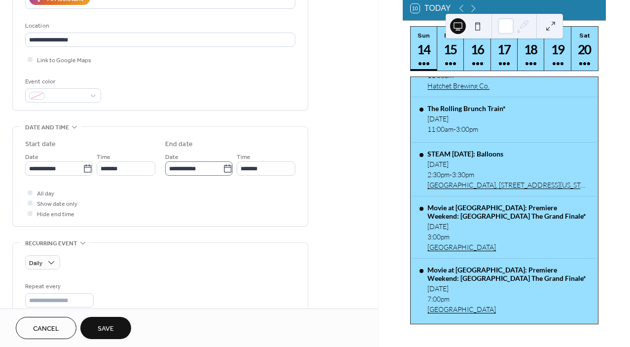
click at [225, 168] on icon at bounding box center [228, 169] width 10 height 10
click at [223, 168] on input "**********" at bounding box center [194, 168] width 58 height 14
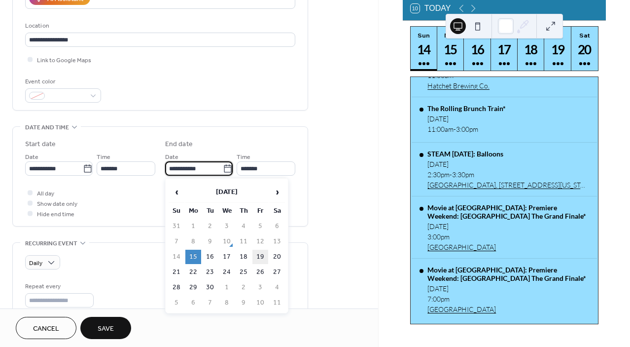
click at [260, 252] on td "19" at bounding box center [260, 256] width 16 height 14
type input "**********"
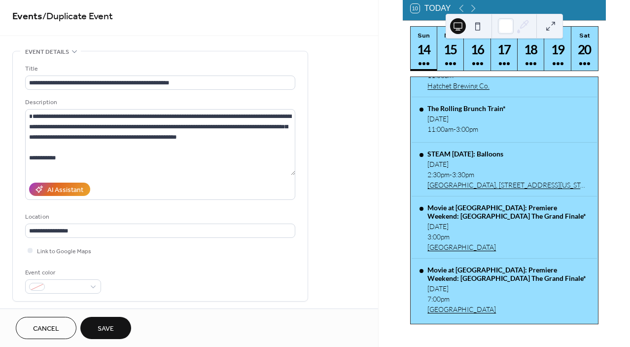
scroll to position [0, 0]
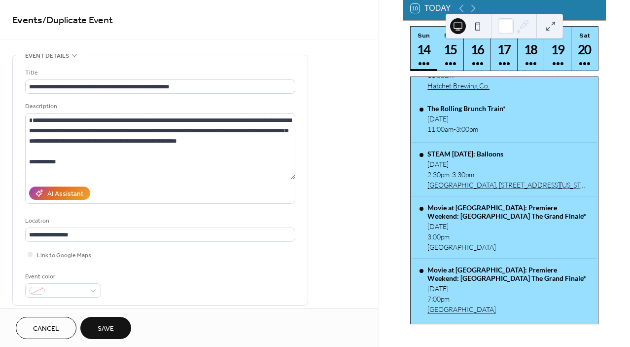
click at [107, 330] on span "Save" at bounding box center [106, 328] width 16 height 10
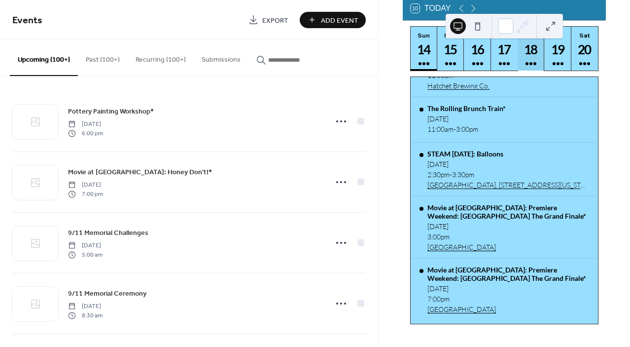
click at [523, 58] on div "18" at bounding box center [531, 49] width 16 height 16
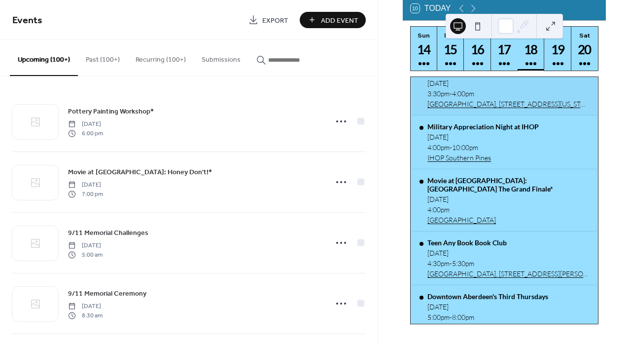
scroll to position [342, 0]
click at [470, 185] on div "Movie at Sunrise Theater: Downton Abbey The Grand Finale*" at bounding box center [507, 183] width 161 height 17
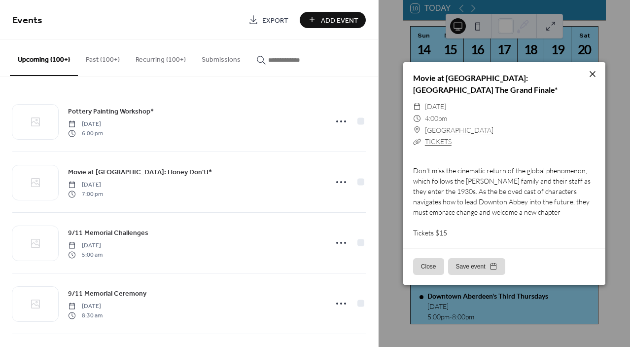
click at [591, 74] on icon at bounding box center [593, 74] width 12 height 12
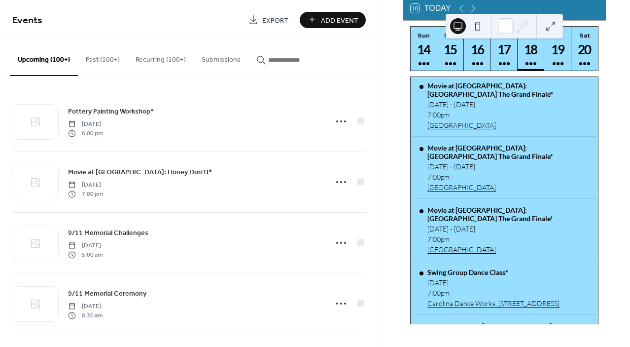
scroll to position [665, 0]
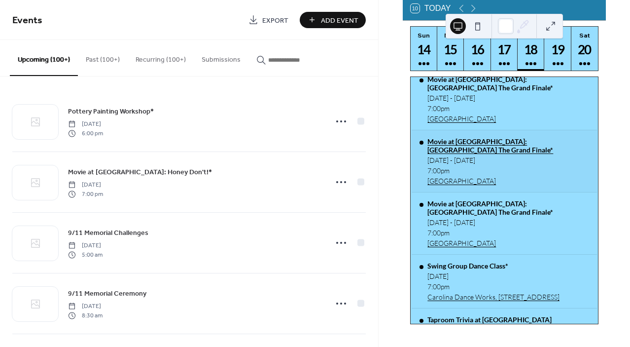
click at [495, 146] on div "Movie at Sunrise Theater: Downton Abbey The Grand Finale*" at bounding box center [507, 145] width 161 height 17
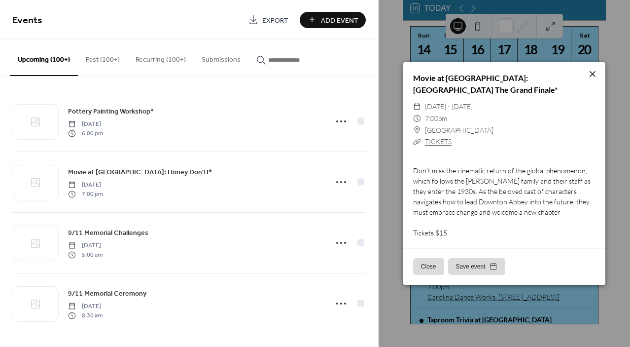
click at [591, 76] on icon at bounding box center [593, 74] width 12 height 12
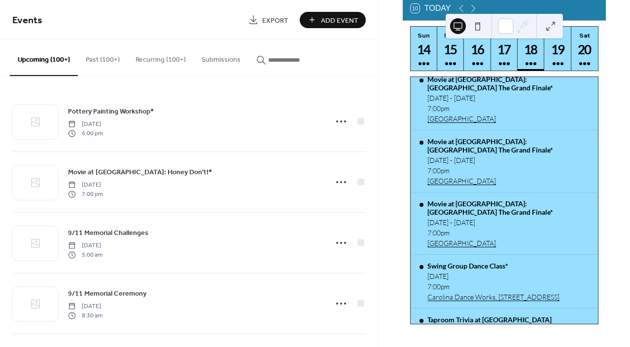
click at [268, 59] on input "button" at bounding box center [297, 60] width 59 height 10
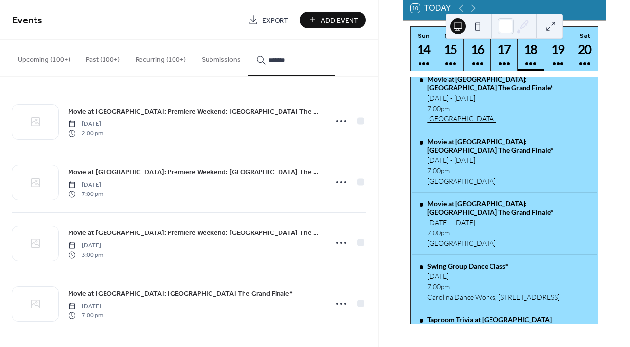
type input "*******"
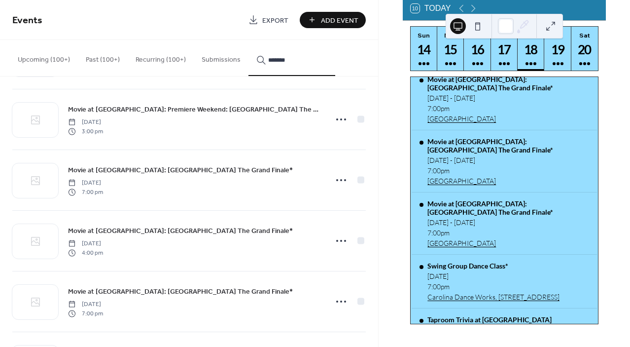
scroll to position [125, 0]
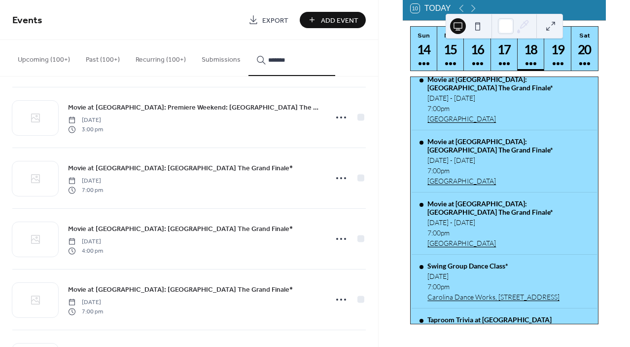
click at [336, 238] on icon at bounding box center [341, 239] width 16 height 16
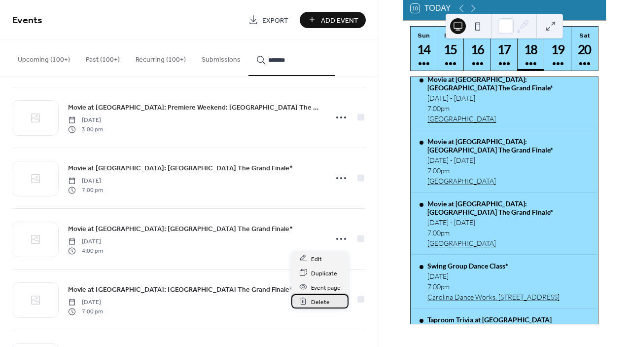
click at [318, 304] on span "Delete" at bounding box center [320, 301] width 19 height 10
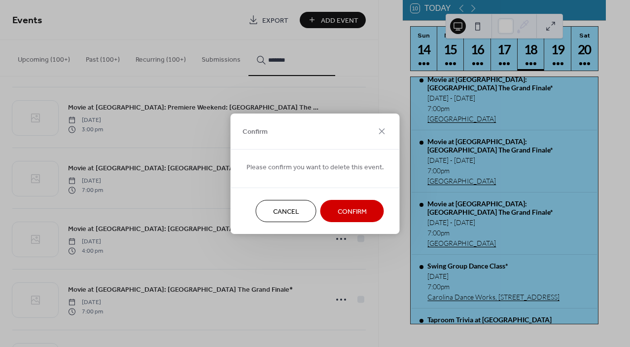
click at [351, 207] on span "Confirm" at bounding box center [352, 211] width 29 height 10
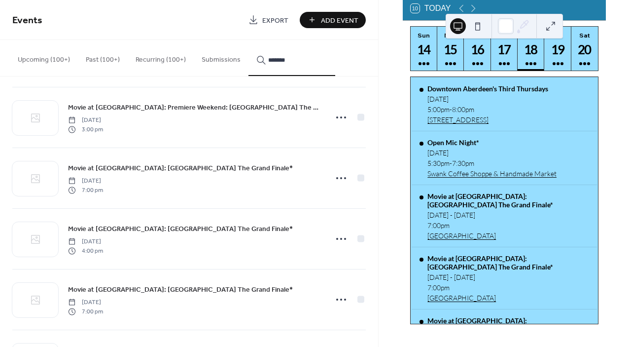
scroll to position [485, 0]
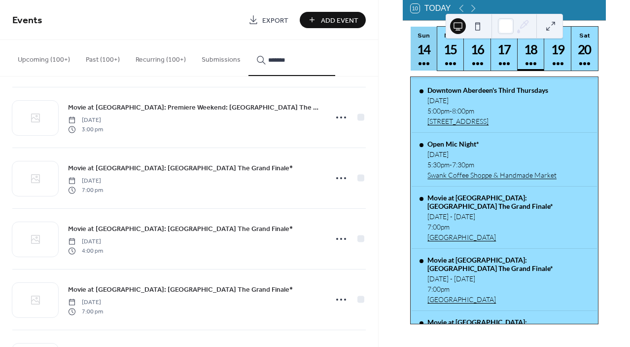
click at [417, 49] on div "14" at bounding box center [424, 49] width 16 height 16
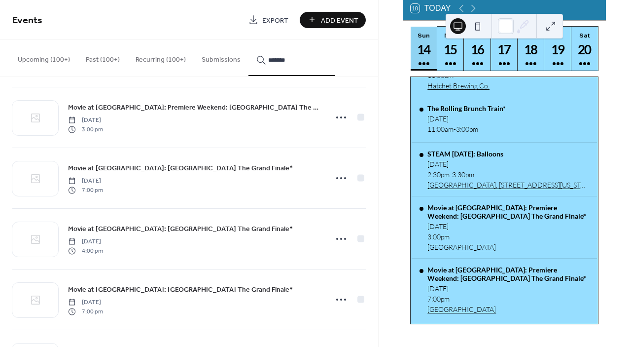
scroll to position [97, 0]
click at [463, 11] on icon at bounding box center [461, 8] width 4 height 7
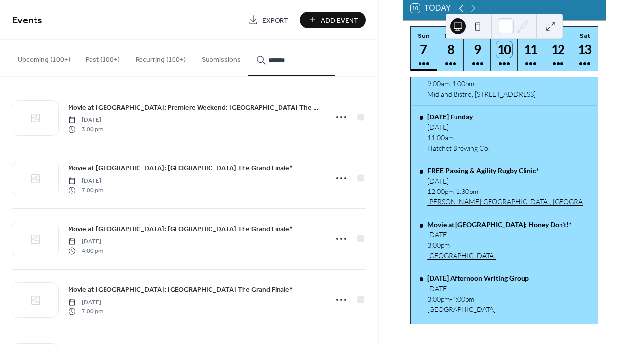
scroll to position [88, 0]
click at [529, 65] on div at bounding box center [530, 64] width 11 height 8
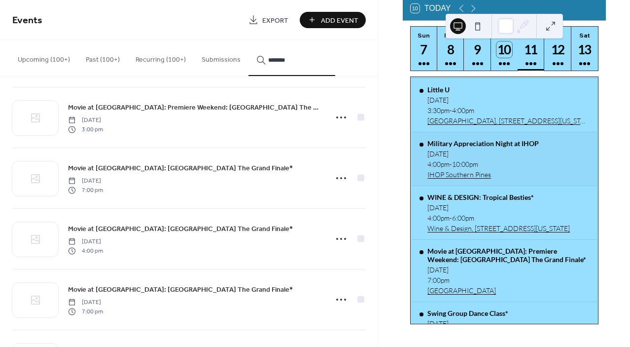
scroll to position [506, 0]
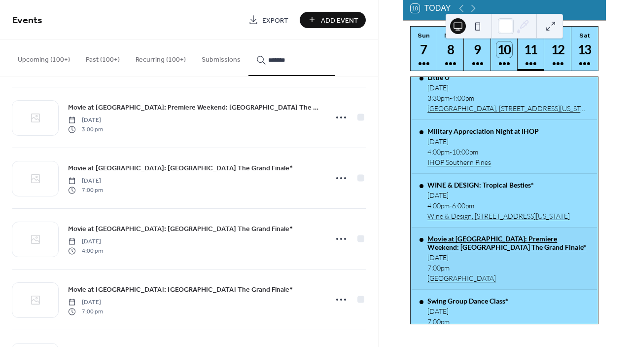
click at [487, 251] on div "Movie at Sunrise Theater: Premiere Weekend: Downton Abbey The Grand Finale*" at bounding box center [507, 242] width 161 height 17
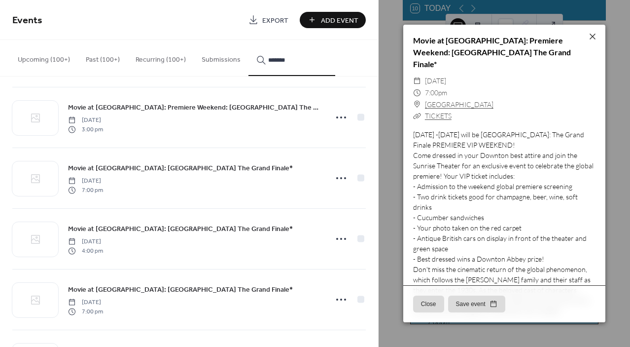
scroll to position [4, 0]
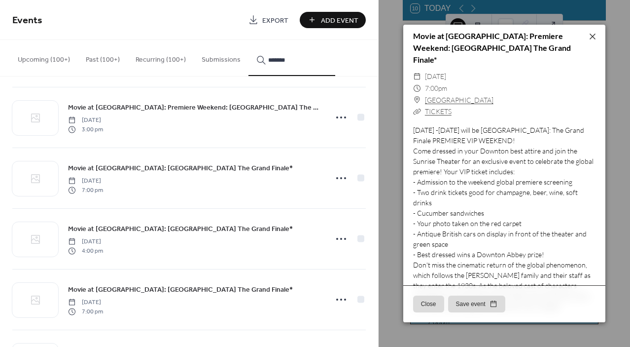
click at [432, 301] on button "Close" at bounding box center [428, 303] width 31 height 17
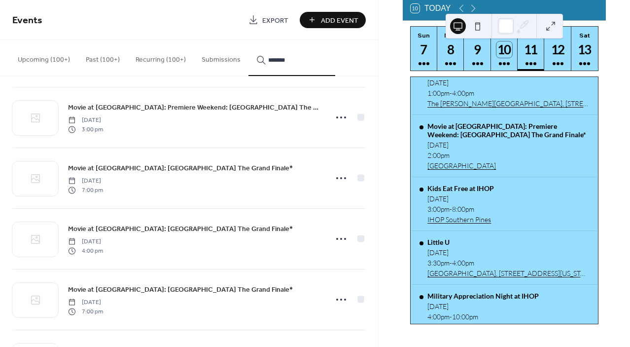
scroll to position [339, 0]
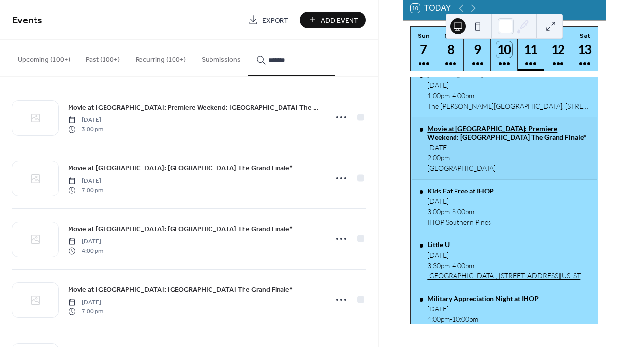
click at [494, 137] on div "Movie at Sunrise Theater: Premiere Weekend: Downton Abbey The Grand Finale*" at bounding box center [507, 132] width 161 height 17
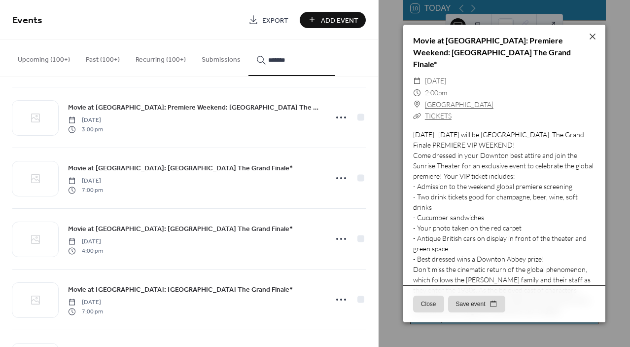
click at [429, 304] on button "Close" at bounding box center [428, 303] width 31 height 17
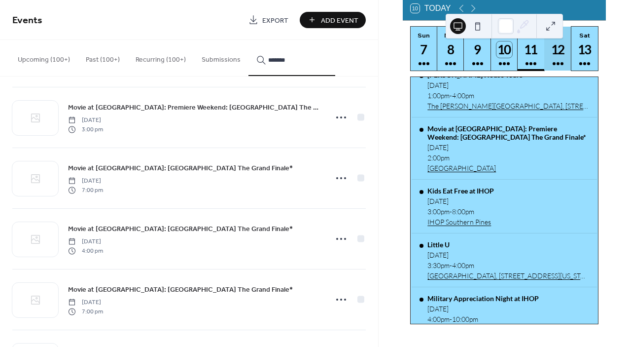
click at [555, 58] on div "12" at bounding box center [558, 49] width 16 height 16
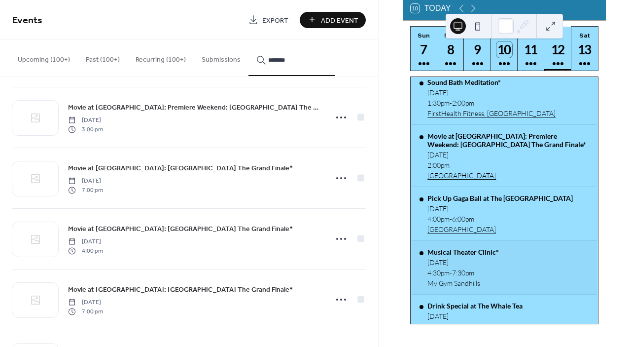
scroll to position [277, 0]
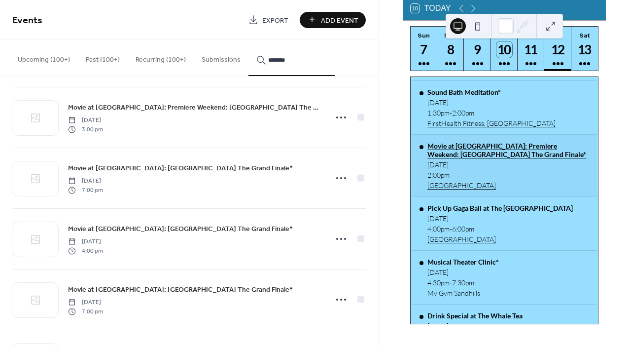
click at [512, 149] on div "Movie at Sunrise Theater: Premiere Weekend: Downton Abbey The Grand Finale*" at bounding box center [507, 149] width 161 height 17
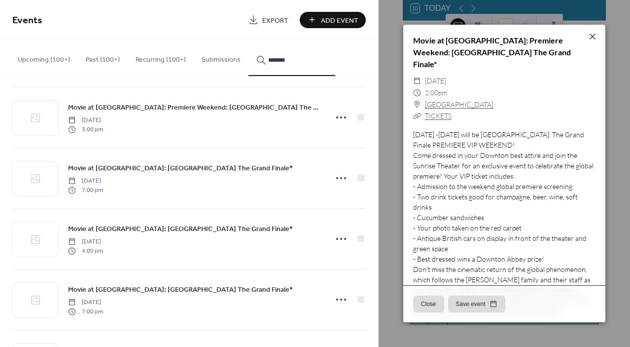
scroll to position [49, 0]
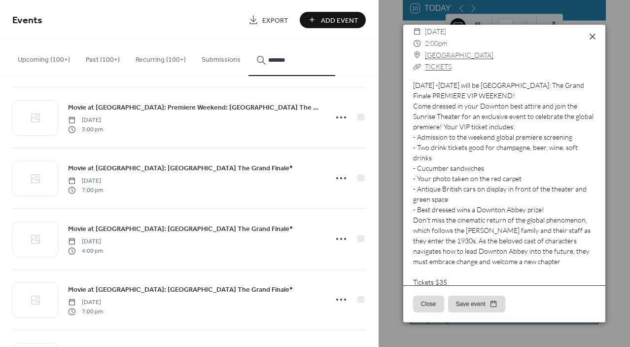
click at [431, 307] on button "Close" at bounding box center [428, 303] width 31 height 17
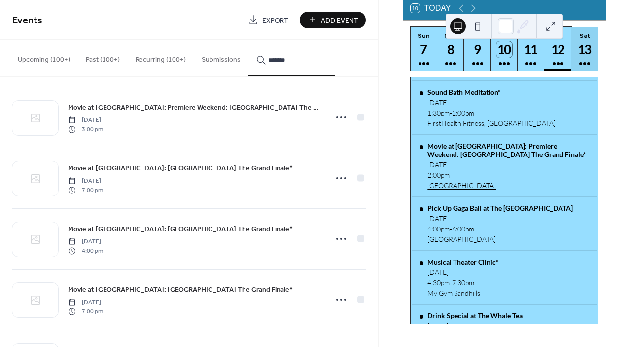
click at [579, 66] on div at bounding box center [584, 64] width 11 height 8
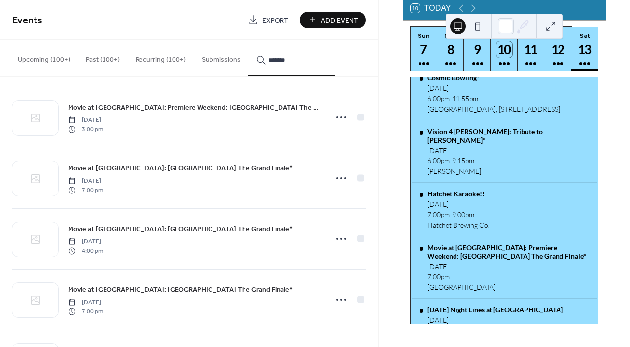
scroll to position [481, 0]
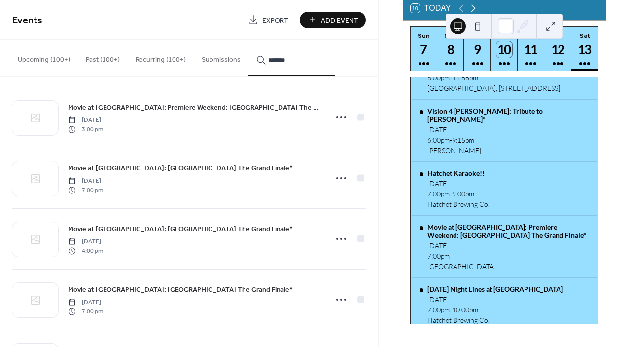
click at [473, 12] on icon at bounding box center [473, 8] width 4 height 7
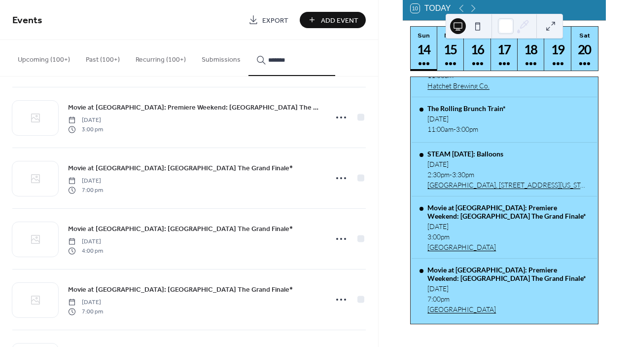
scroll to position [97, 0]
click at [425, 50] on div "14" at bounding box center [424, 49] width 16 height 16
click at [449, 58] on div "15" at bounding box center [451, 49] width 16 height 16
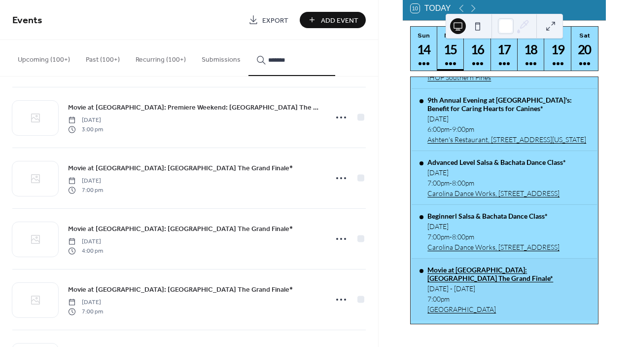
click at [467, 266] on div "Movie at Sunrise Theater: Downton Abbey The Grand Finale*" at bounding box center [507, 273] width 161 height 17
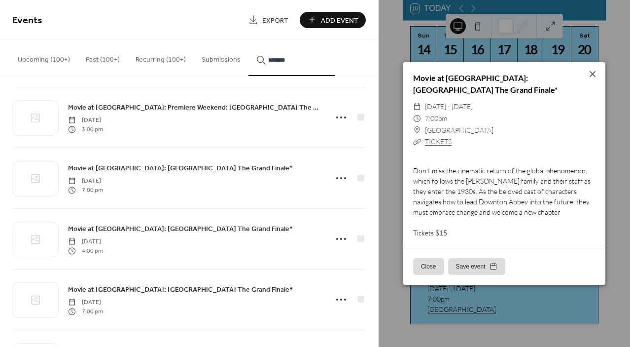
click at [429, 261] on button "Close" at bounding box center [428, 266] width 31 height 17
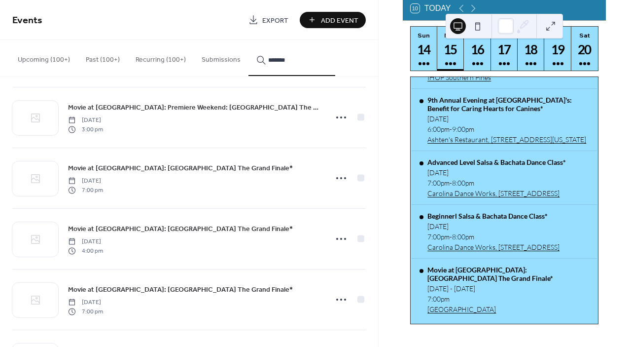
click at [277, 193] on div "Movie at Sunrise Theater: Downton Abbey The Grand Finale* Monday, September 15,…" at bounding box center [194, 178] width 253 height 32
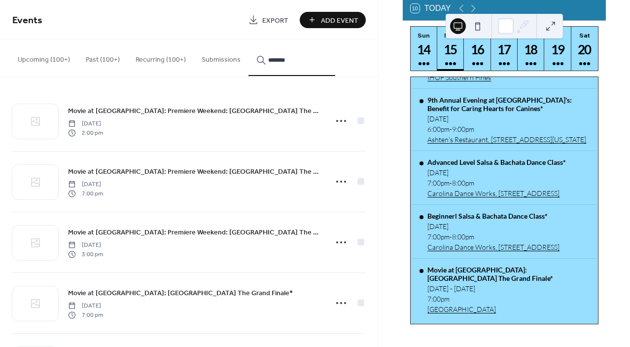
scroll to position [0, 0]
click at [337, 242] on icon at bounding box center [341, 243] width 16 height 16
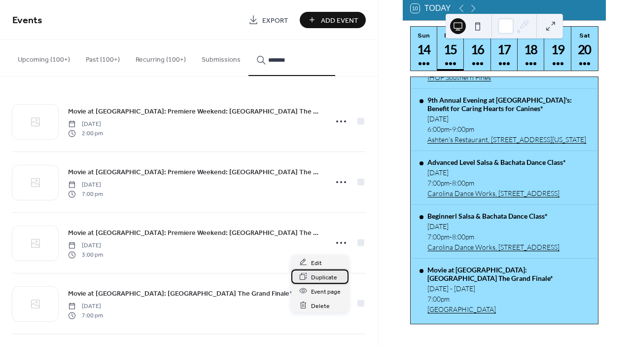
click at [324, 278] on span "Duplicate" at bounding box center [324, 277] width 26 height 10
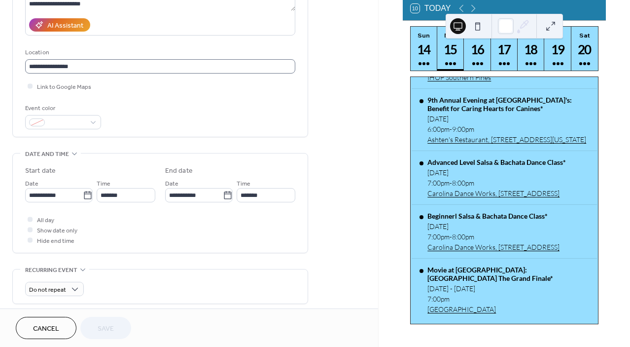
scroll to position [177, 0]
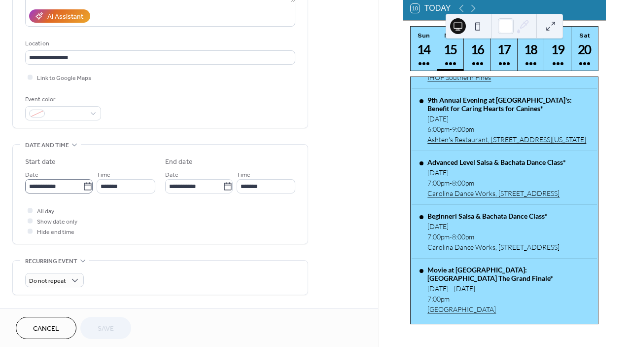
click at [85, 187] on icon at bounding box center [88, 186] width 10 height 10
click at [83, 187] on input "**********" at bounding box center [54, 186] width 58 height 14
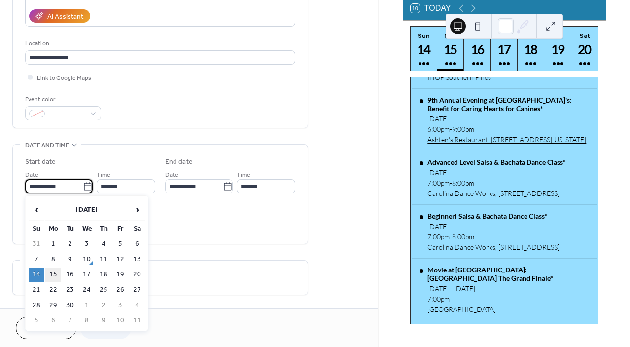
click at [53, 275] on td "15" at bounding box center [53, 274] width 16 height 14
type input "**********"
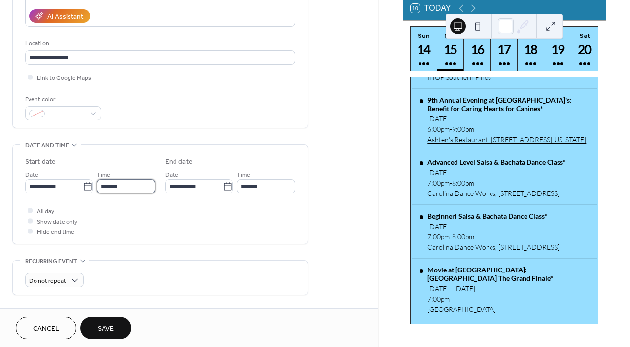
click at [108, 185] on input "*******" at bounding box center [126, 186] width 59 height 14
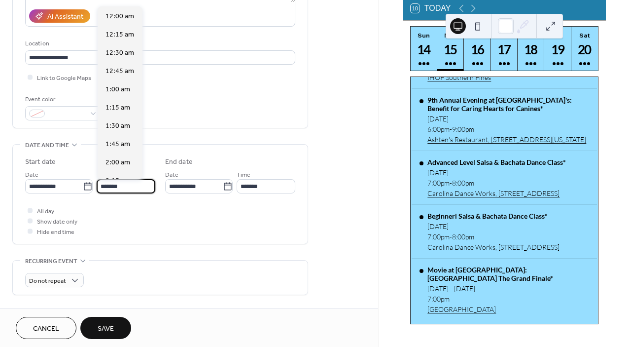
scroll to position [1094, 0]
click at [119, 94] on div "4:00 pm" at bounding box center [120, 88] width 45 height 18
type input "*******"
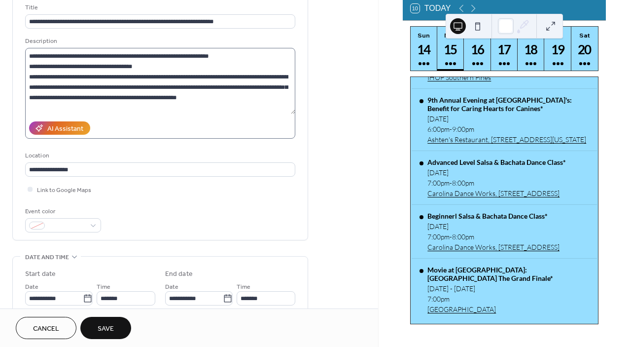
scroll to position [83, 0]
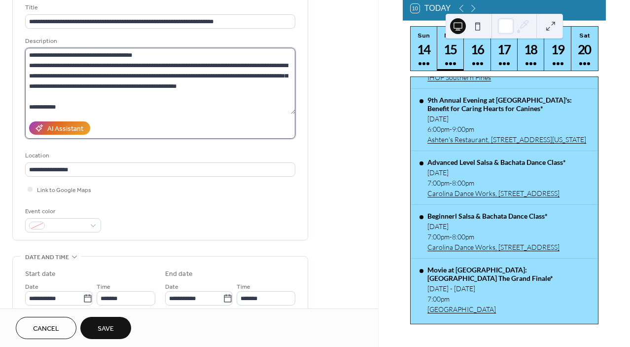
click at [55, 104] on textarea "**********" at bounding box center [160, 81] width 270 height 66
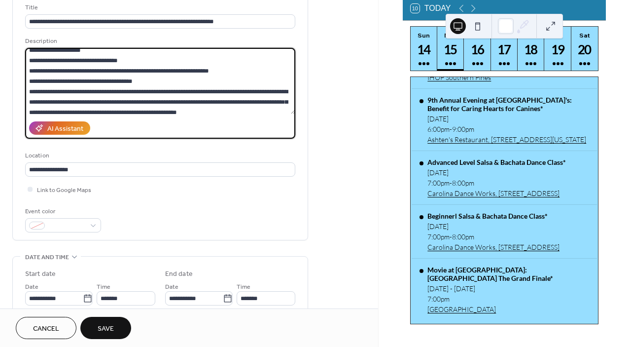
scroll to position [64, 0]
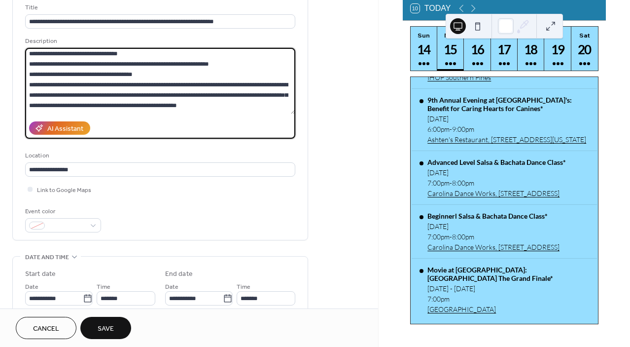
drag, startPoint x: 236, startPoint y: 107, endPoint x: 5, endPoint y: 59, distance: 236.2
click at [5, 59] on div "**********" at bounding box center [189, 350] width 378 height 720
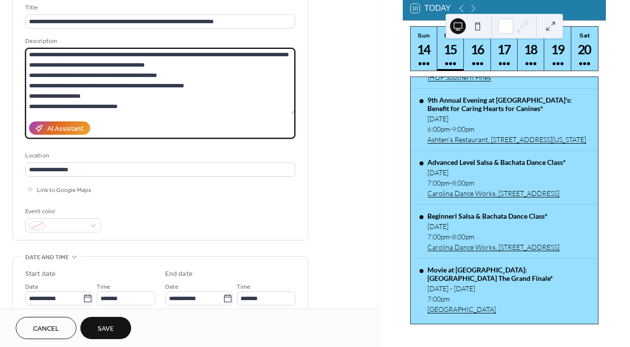
scroll to position [12, 0]
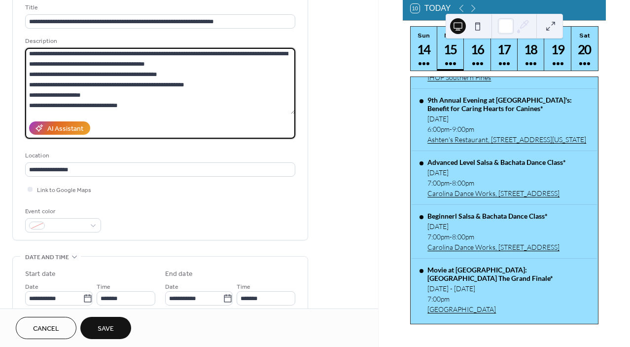
drag, startPoint x: 141, startPoint y: 105, endPoint x: 30, endPoint y: 72, distance: 116.7
click at [30, 72] on textarea "**********" at bounding box center [160, 81] width 270 height 66
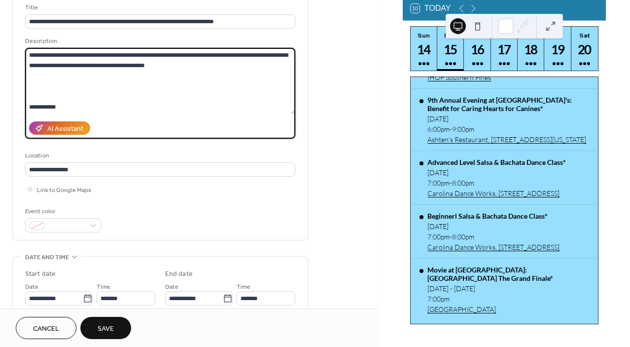
scroll to position [10, 0]
drag, startPoint x: 48, startPoint y: 90, endPoint x: 28, endPoint y: 58, distance: 37.9
click at [28, 58] on textarea "**********" at bounding box center [160, 81] width 270 height 66
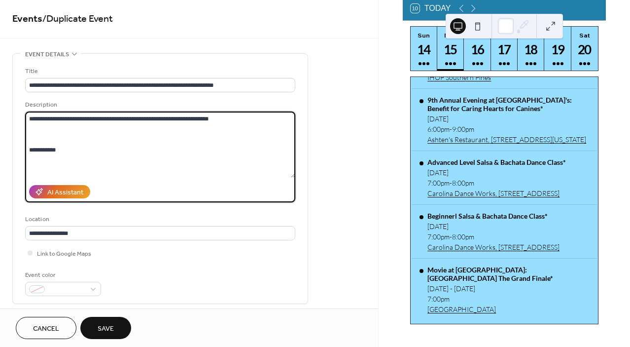
scroll to position [0, 0]
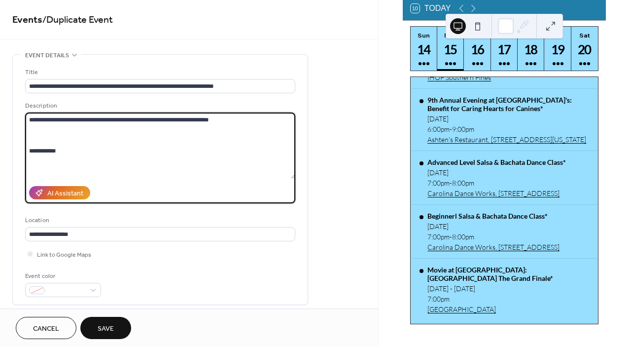
click at [82, 117] on textarea "**********" at bounding box center [160, 145] width 270 height 66
paste textarea "**********"
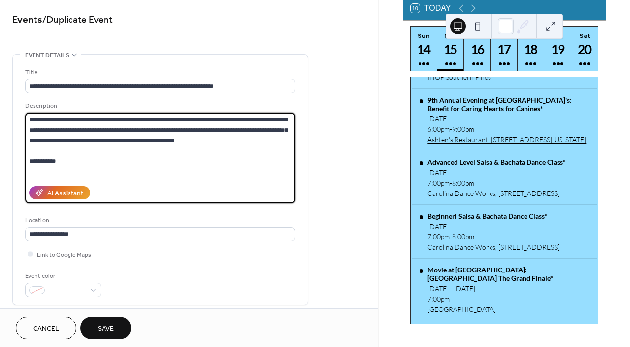
click at [242, 139] on textarea "**********" at bounding box center [160, 145] width 270 height 66
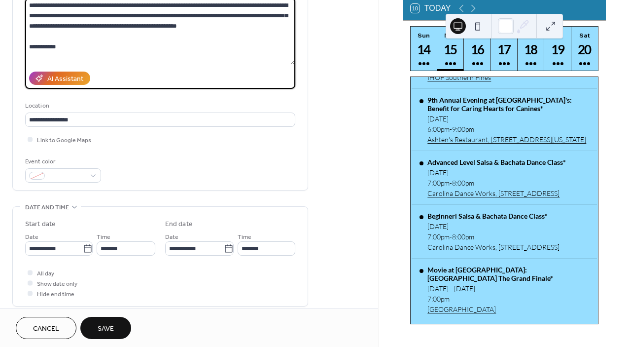
scroll to position [117, 0]
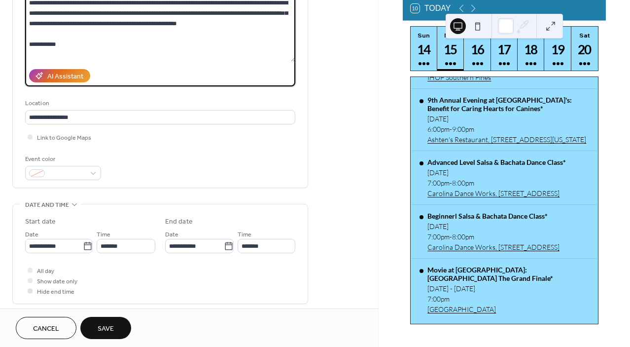
type textarea "**********"
click at [31, 291] on icon at bounding box center [30, 290] width 3 height 3
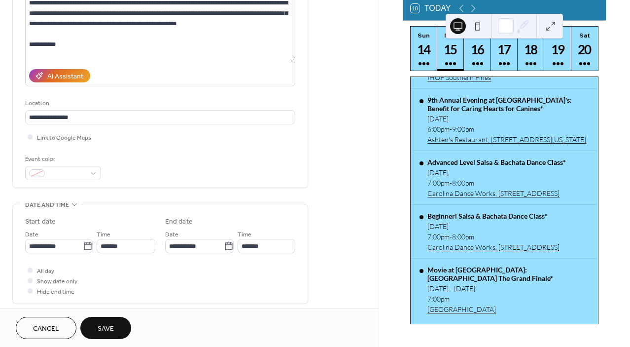
click at [107, 324] on span "Save" at bounding box center [106, 328] width 16 height 10
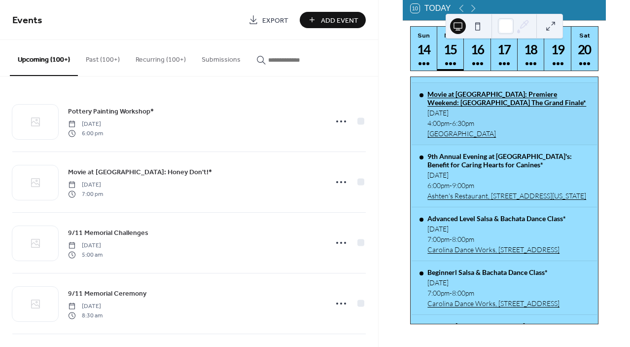
click at [473, 101] on div "Movie at Sunrise Theater: Premiere Weekend: Downton Abbey The Grand Finale*" at bounding box center [507, 98] width 161 height 17
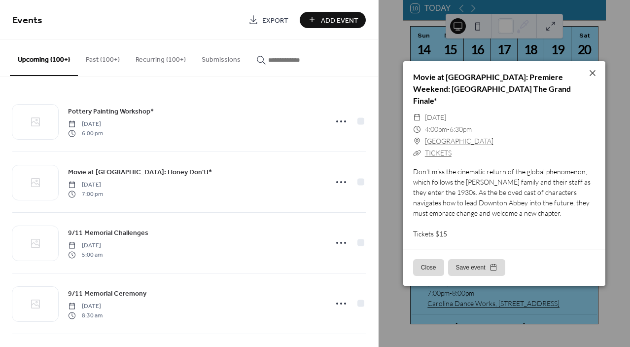
click at [428, 262] on button "Close" at bounding box center [428, 267] width 31 height 17
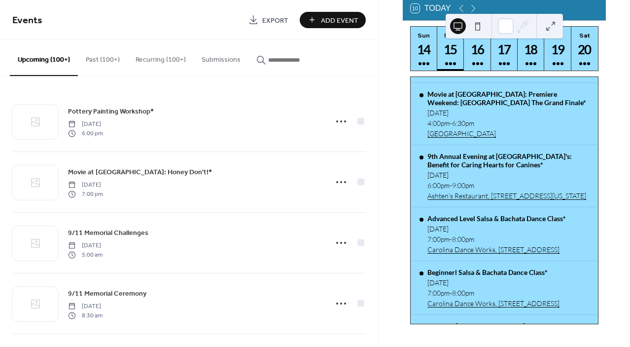
click at [288, 56] on input "button" at bounding box center [297, 60] width 59 height 10
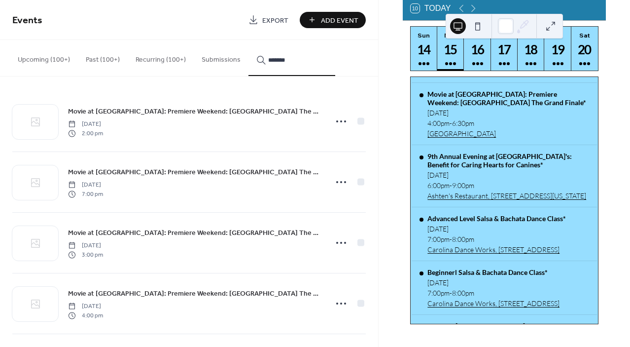
type input "*******"
click at [337, 122] on icon at bounding box center [341, 121] width 16 height 16
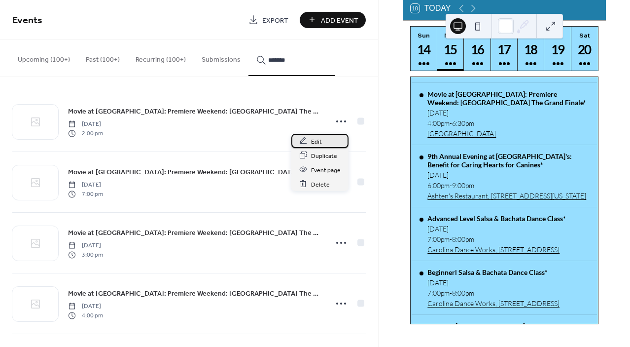
click at [327, 139] on div "Edit" at bounding box center [319, 141] width 57 height 14
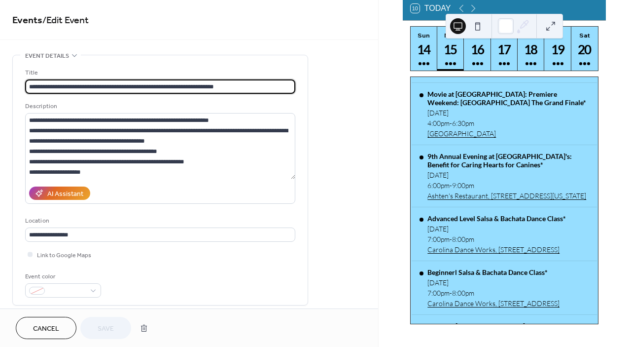
type input "**********"
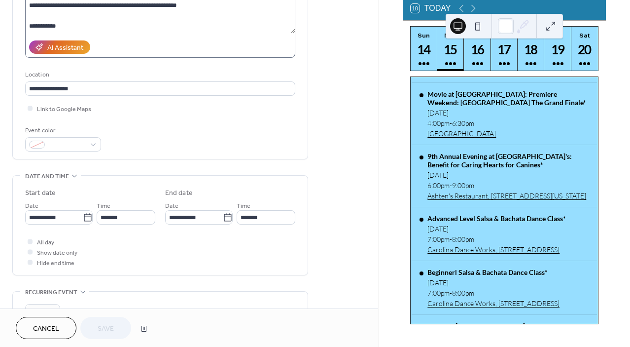
scroll to position [147, 0]
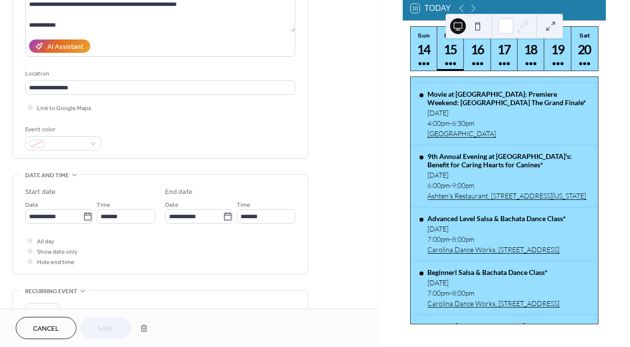
click at [45, 329] on span "Cancel" at bounding box center [46, 328] width 26 height 10
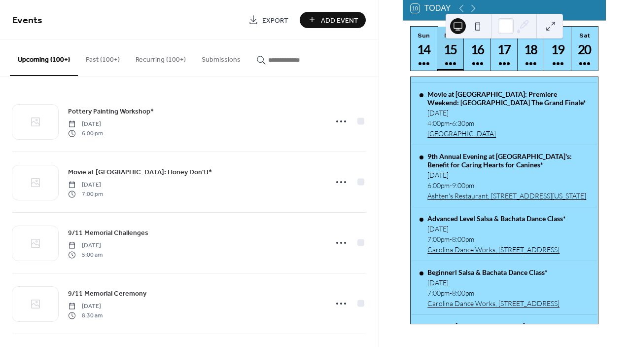
click at [452, 50] on div "15" at bounding box center [451, 49] width 16 height 16
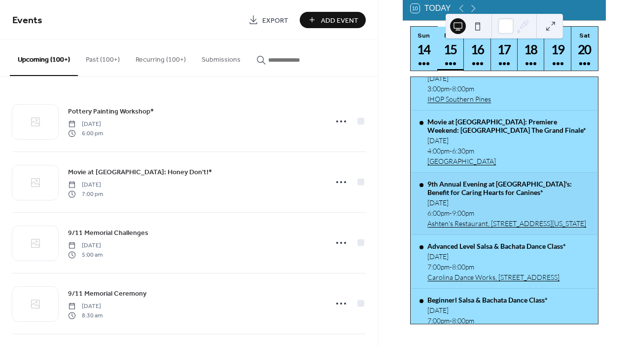
scroll to position [174, 0]
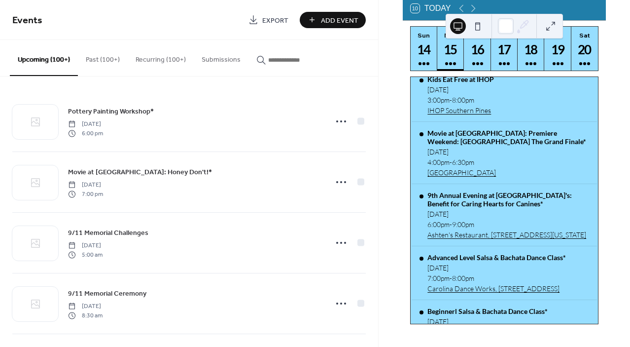
click at [308, 56] on input "button" at bounding box center [297, 60] width 59 height 10
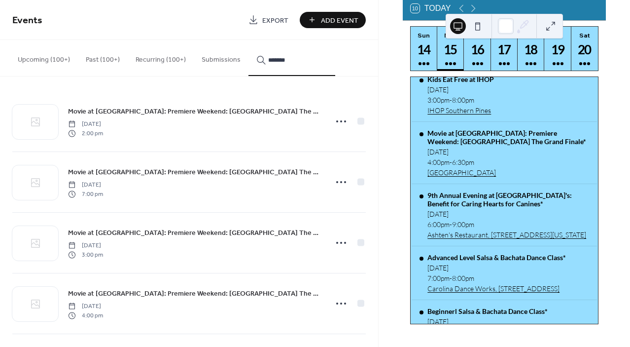
scroll to position [18, 0]
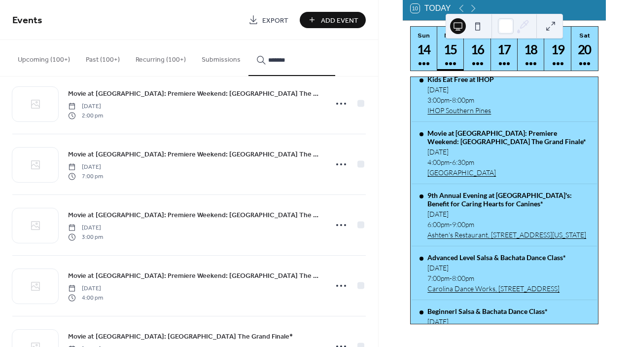
type input "*******"
click at [344, 285] on circle at bounding box center [345, 285] width 2 height 2
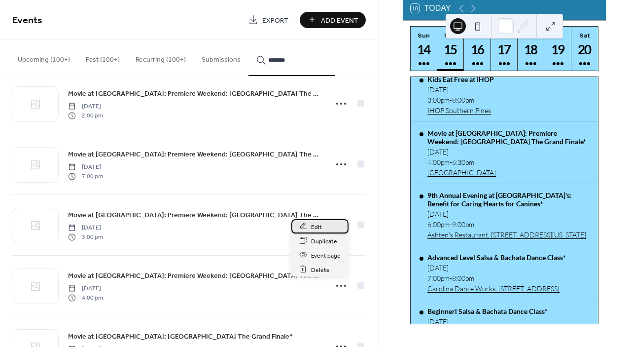
click at [317, 227] on span "Edit" at bounding box center [316, 226] width 11 height 10
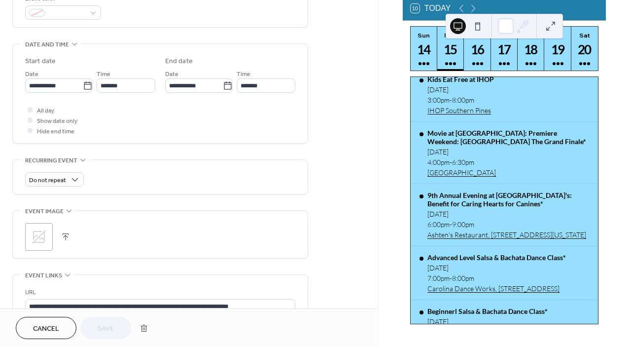
scroll to position [290, 0]
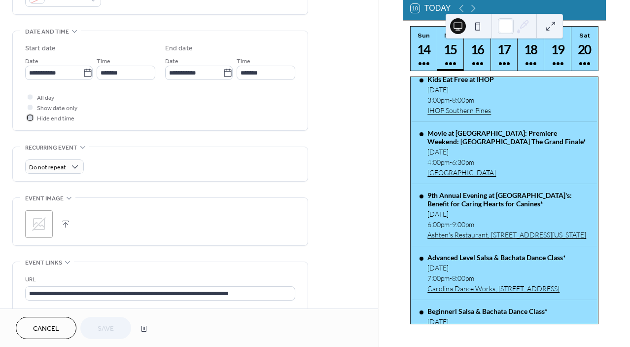
click at [31, 116] on div at bounding box center [30, 117] width 5 height 5
click at [100, 332] on span "Save" at bounding box center [106, 328] width 16 height 10
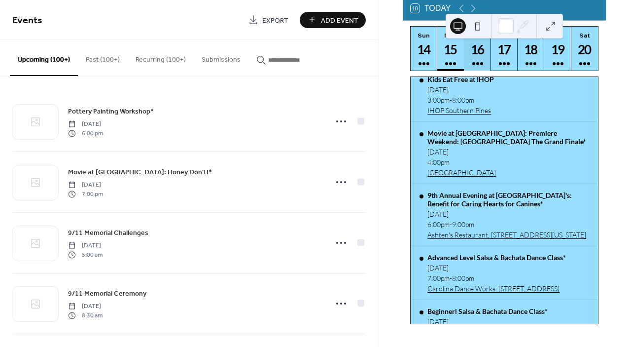
click at [471, 58] on div "16" at bounding box center [477, 49] width 16 height 16
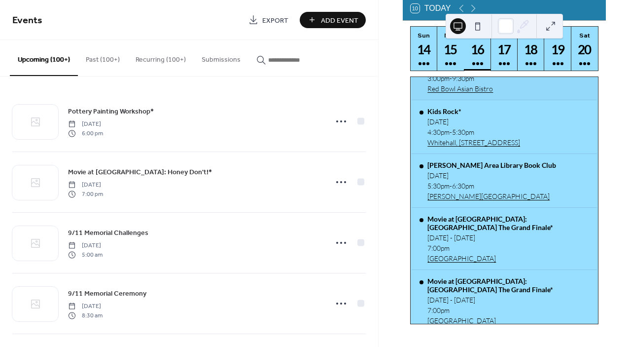
scroll to position [320, 0]
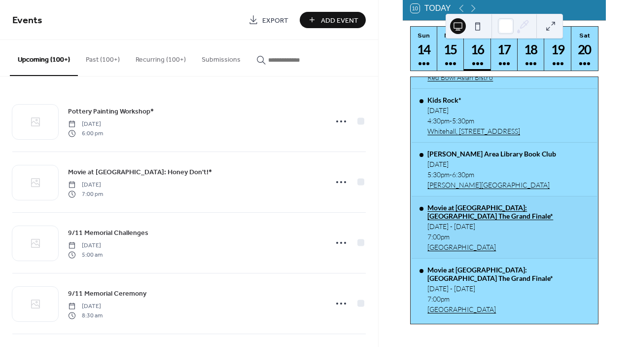
click at [478, 209] on div "Movie at Sunrise Theater: Downton Abbey The Grand Finale*" at bounding box center [507, 211] width 161 height 17
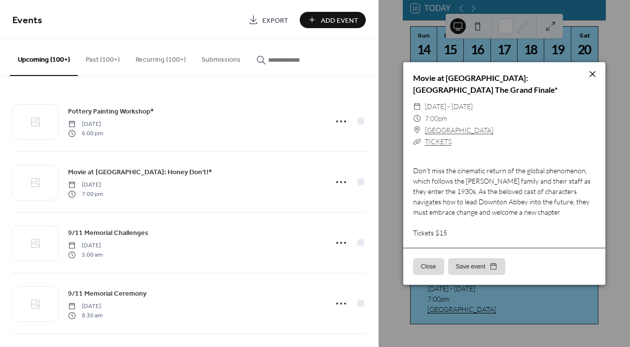
click at [594, 72] on icon at bounding box center [593, 74] width 12 height 12
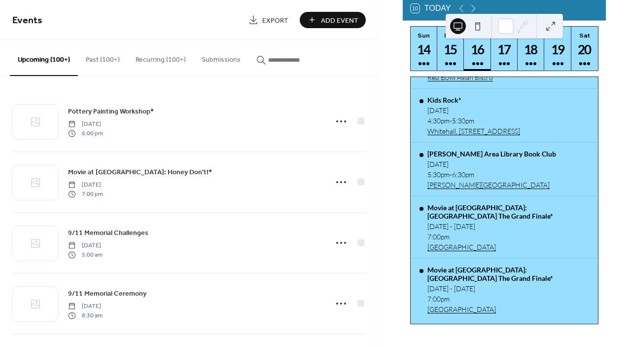
click at [276, 59] on input "button" at bounding box center [297, 60] width 59 height 10
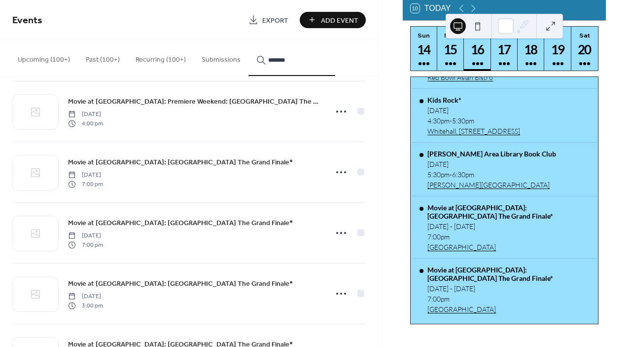
scroll to position [194, 0]
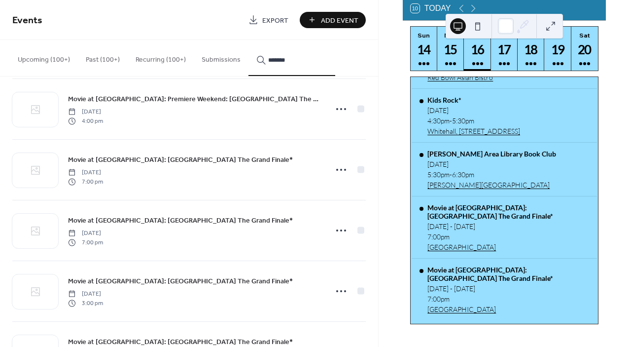
type input "*******"
click at [340, 170] on circle at bounding box center [341, 170] width 2 height 2
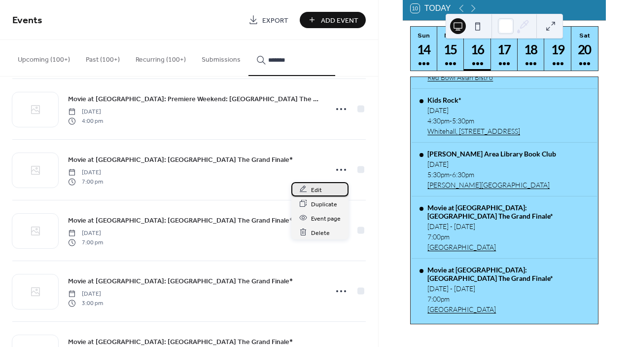
click at [319, 192] on span "Edit" at bounding box center [316, 189] width 11 height 10
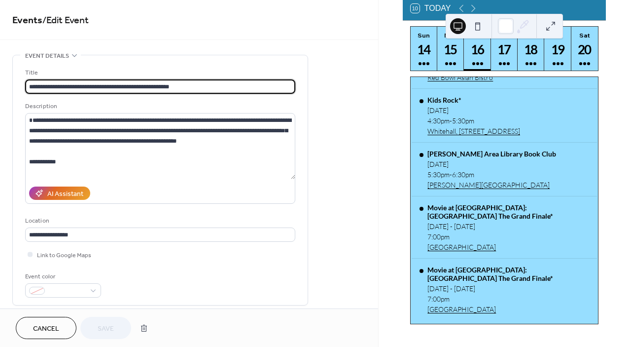
type input "**********"
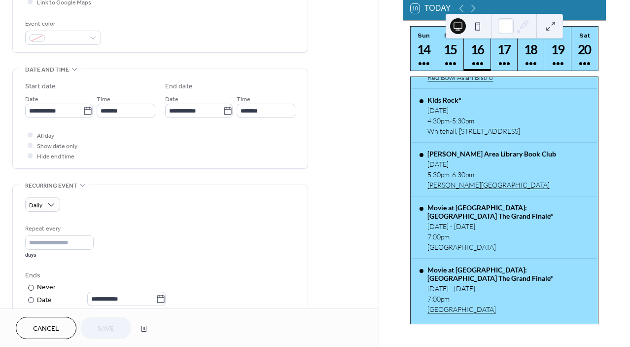
scroll to position [253, 0]
click at [223, 112] on icon at bounding box center [228, 110] width 10 height 10
click at [223, 112] on input "**********" at bounding box center [194, 110] width 58 height 14
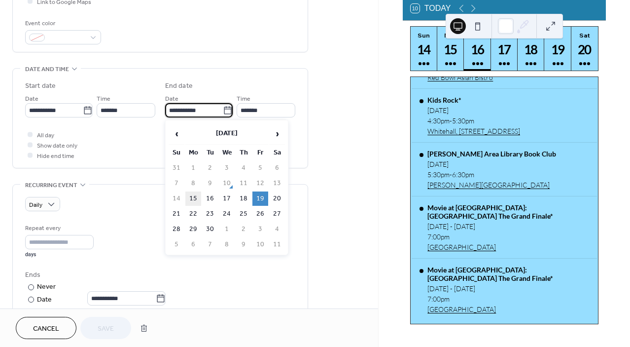
click at [197, 198] on td "15" at bounding box center [193, 198] width 16 height 14
type input "**********"
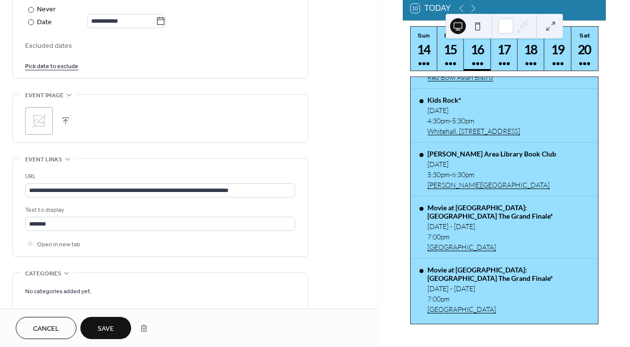
scroll to position [555, 0]
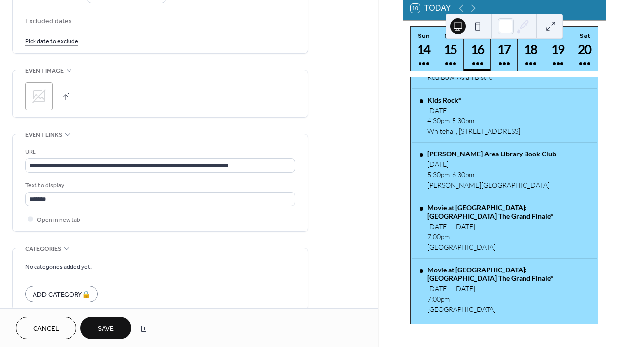
click at [108, 333] on span "Save" at bounding box center [106, 328] width 16 height 10
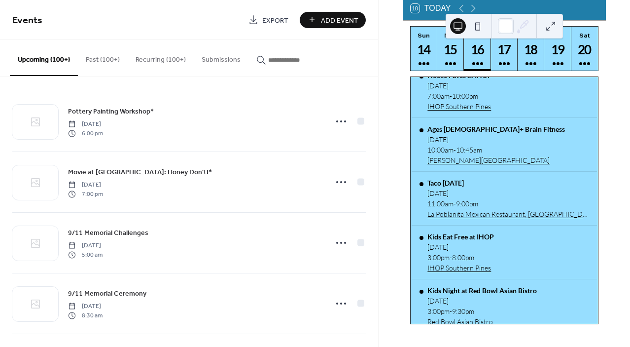
scroll to position [79, 0]
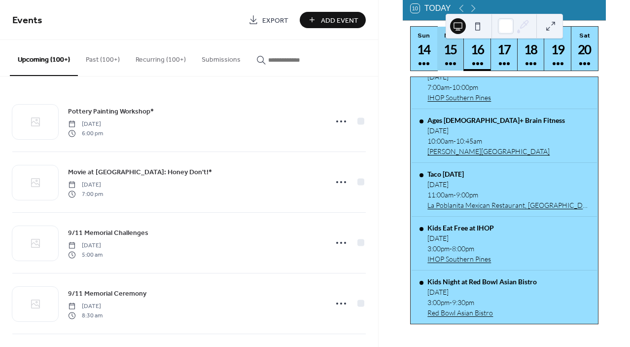
click at [447, 67] on div at bounding box center [450, 64] width 11 height 8
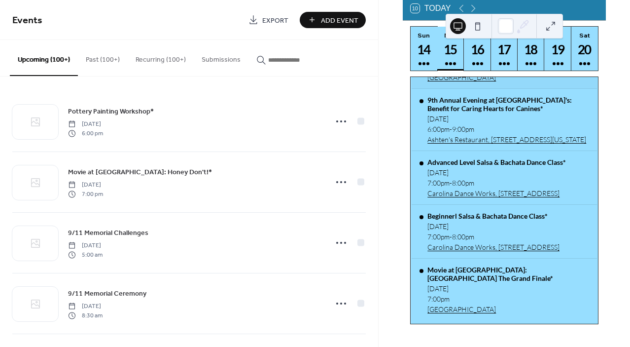
scroll to position [275, 0]
click at [500, 55] on div "17" at bounding box center [504, 49] width 16 height 16
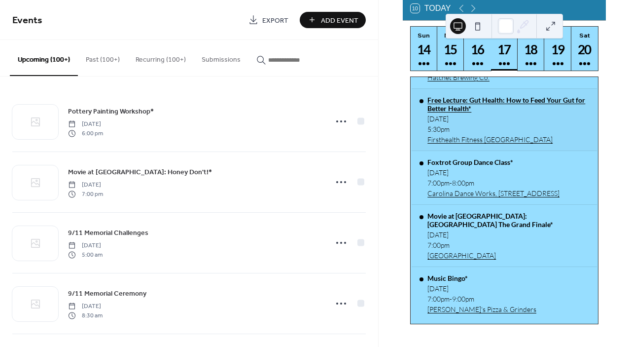
scroll to position [374, 0]
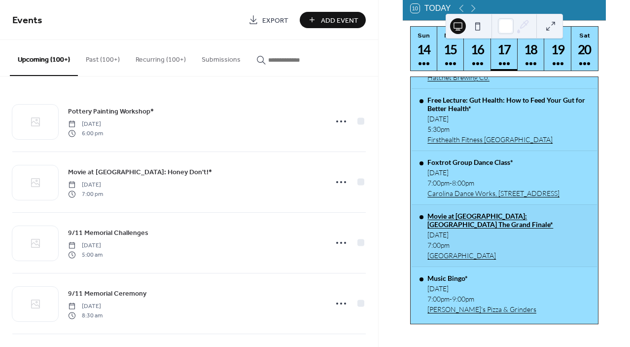
click at [471, 215] on div "Movie at Sunrise Theater: Downton Abbey The Grand Finale*" at bounding box center [507, 219] width 161 height 17
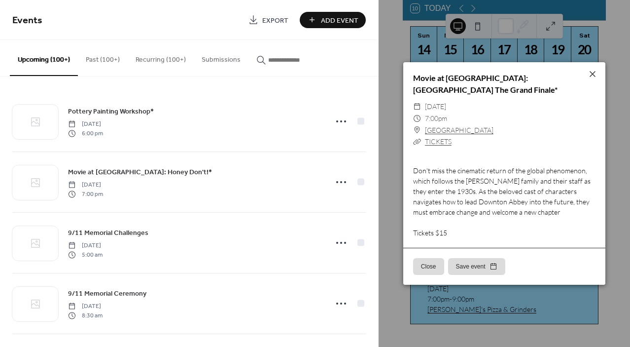
click at [430, 261] on button "Close" at bounding box center [428, 266] width 31 height 17
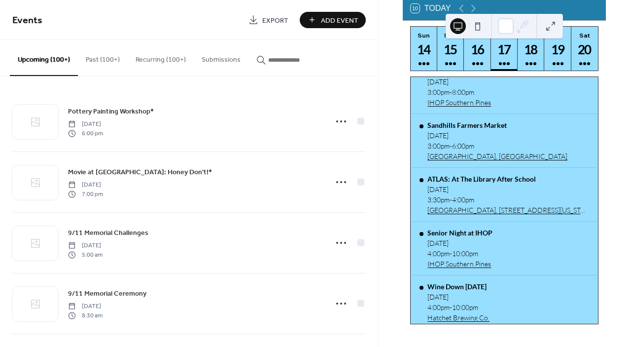
scroll to position [126, 0]
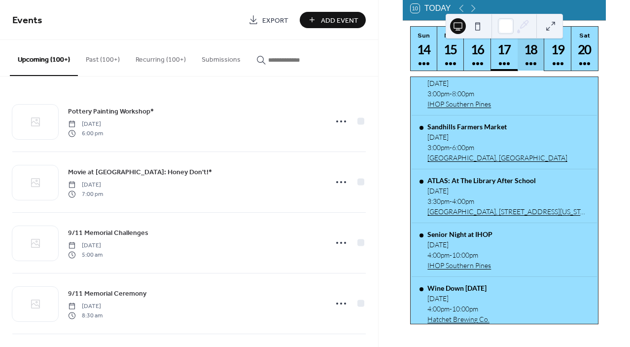
click at [535, 58] on div "18" at bounding box center [531, 49] width 16 height 16
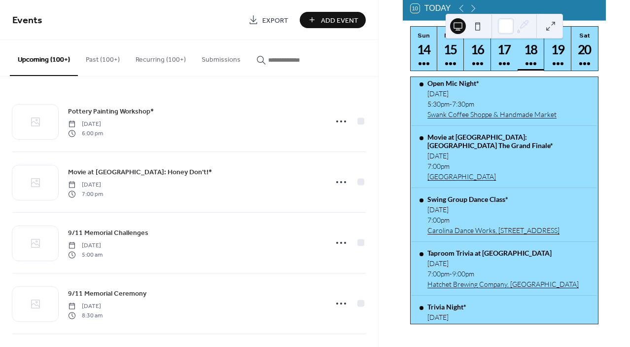
scroll to position [546, 0]
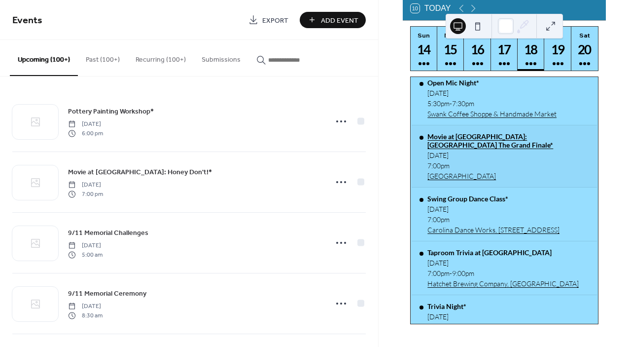
click at [456, 146] on div "Movie at Sunrise Theater: Downton Abbey The Grand Finale*" at bounding box center [507, 140] width 161 height 17
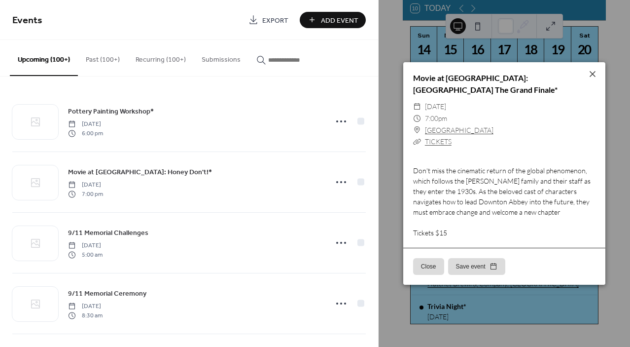
click at [428, 270] on button "Close" at bounding box center [428, 266] width 31 height 17
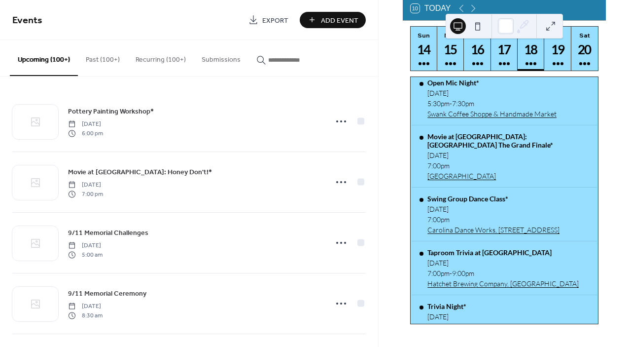
click at [280, 62] on input "button" at bounding box center [297, 60] width 59 height 10
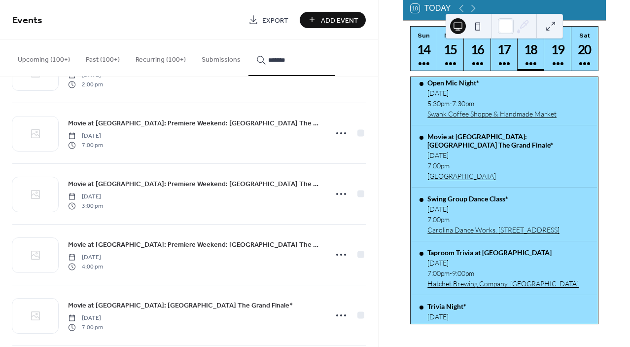
scroll to position [51, 0]
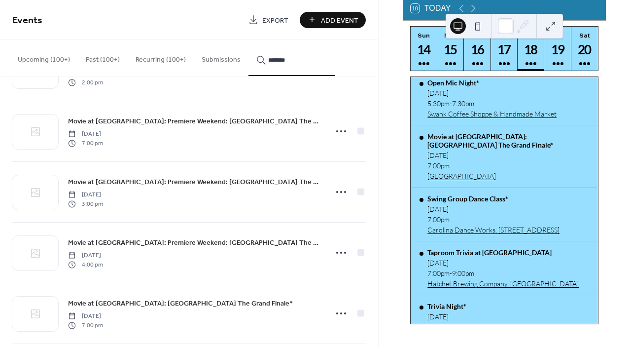
type input "*******"
click at [339, 252] on icon at bounding box center [341, 252] width 16 height 16
click at [327, 287] on span "Duplicate" at bounding box center [324, 286] width 26 height 10
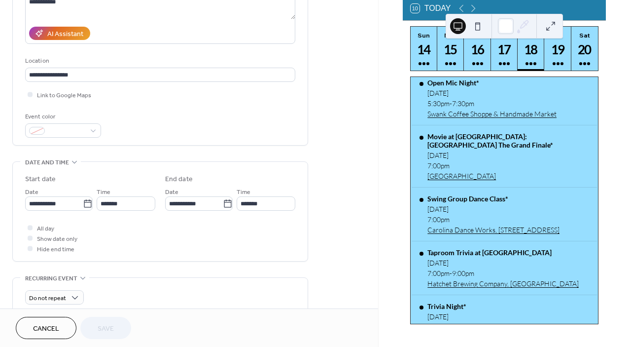
scroll to position [161, 0]
click at [85, 199] on icon at bounding box center [88, 203] width 10 height 10
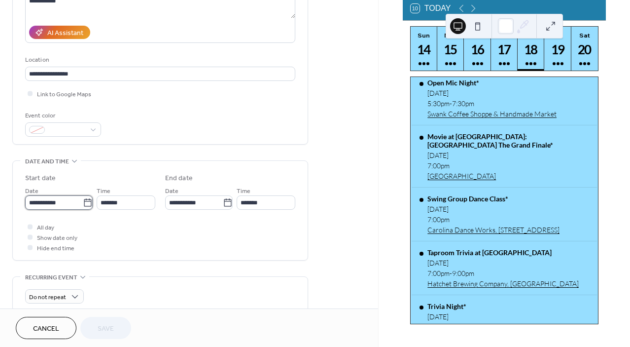
click at [83, 199] on input "**********" at bounding box center [54, 202] width 58 height 14
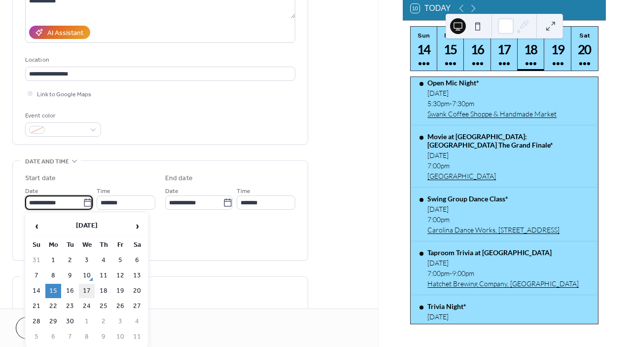
click at [87, 288] on td "17" at bounding box center [87, 290] width 16 height 14
type input "**********"
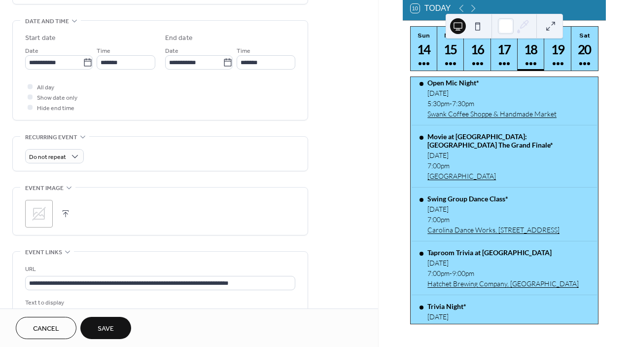
scroll to position [304, 0]
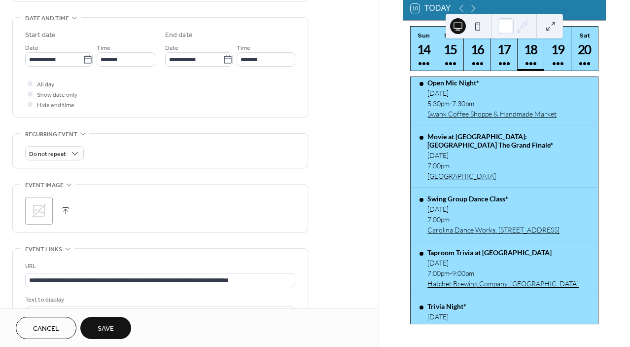
click at [109, 330] on span "Save" at bounding box center [106, 328] width 16 height 10
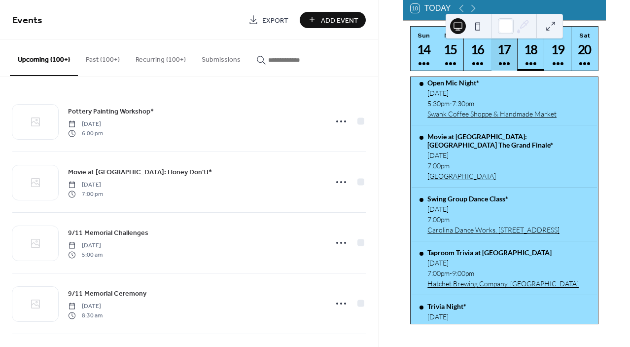
click at [504, 58] on div "17" at bounding box center [504, 49] width 16 height 16
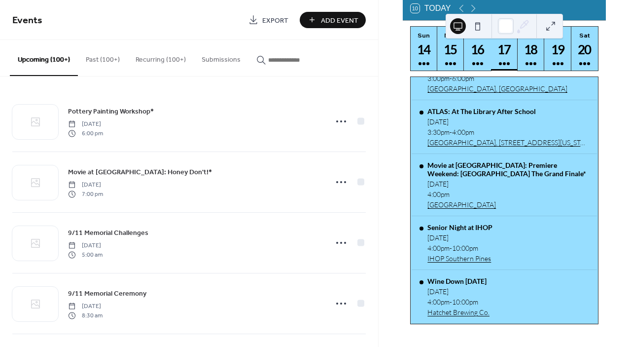
scroll to position [194, 0]
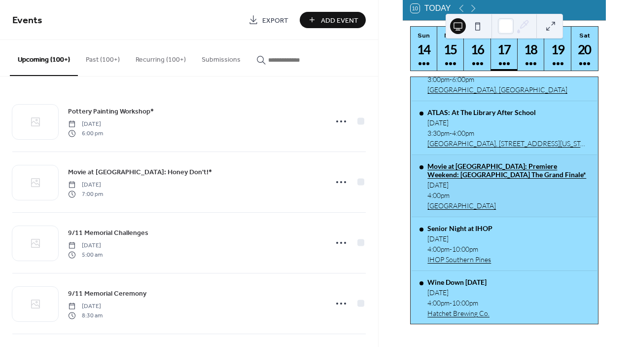
click at [487, 178] on div "Movie at Sunrise Theater: Premiere Weekend: Downton Abbey The Grand Finale*" at bounding box center [507, 170] width 161 height 17
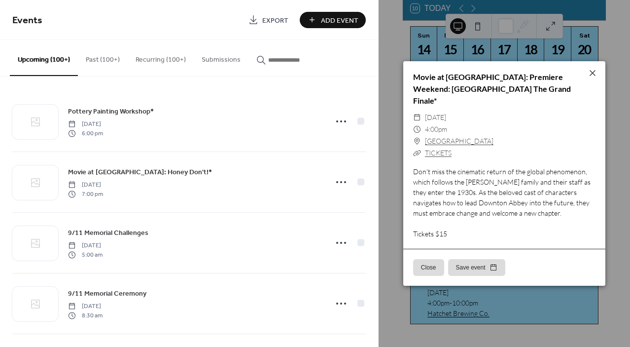
click at [431, 264] on button "Close" at bounding box center [428, 267] width 31 height 17
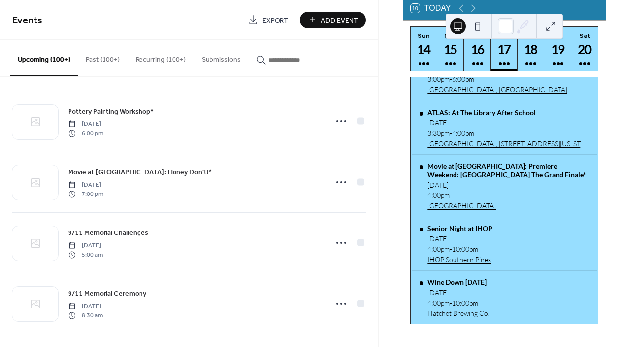
click at [284, 61] on input "button" at bounding box center [297, 60] width 59 height 10
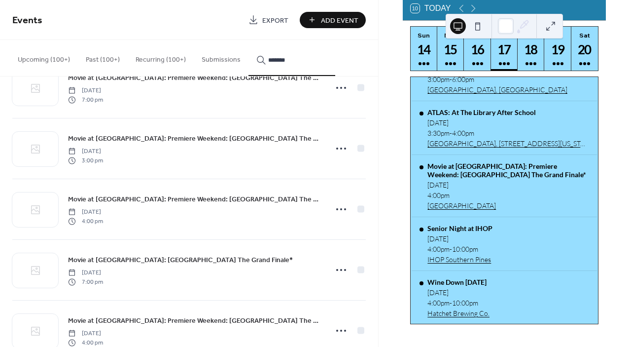
scroll to position [96, 0]
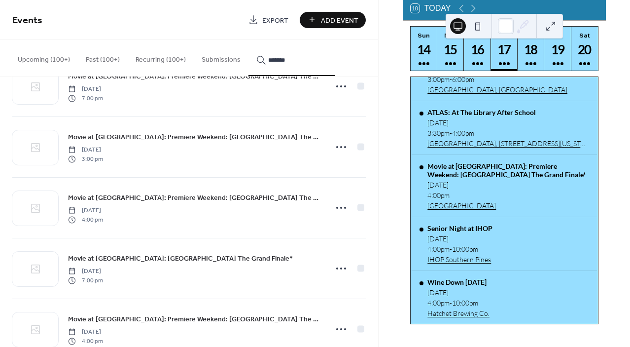
type input "*******"
click at [340, 207] on circle at bounding box center [341, 208] width 2 height 2
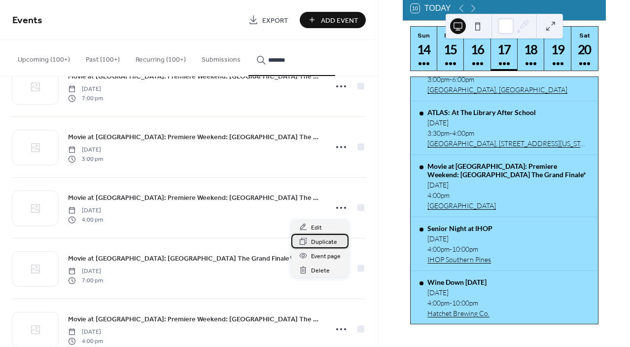
click at [324, 239] on span "Duplicate" at bounding box center [324, 242] width 26 height 10
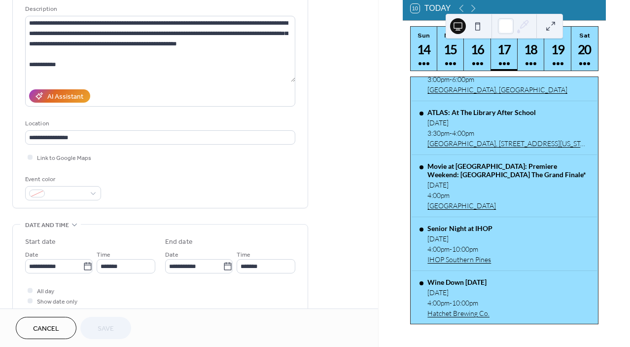
scroll to position [100, 0]
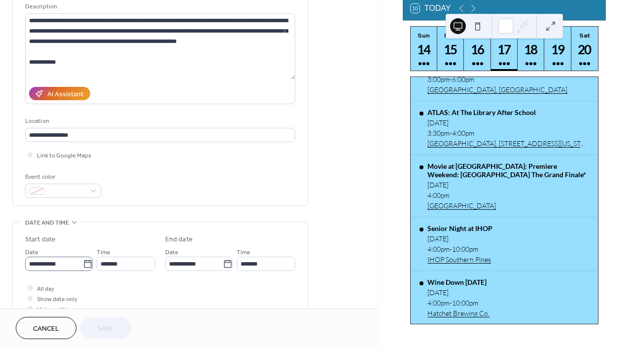
click at [84, 264] on icon at bounding box center [88, 264] width 10 height 10
click at [83, 264] on input "**********" at bounding box center [54, 263] width 58 height 14
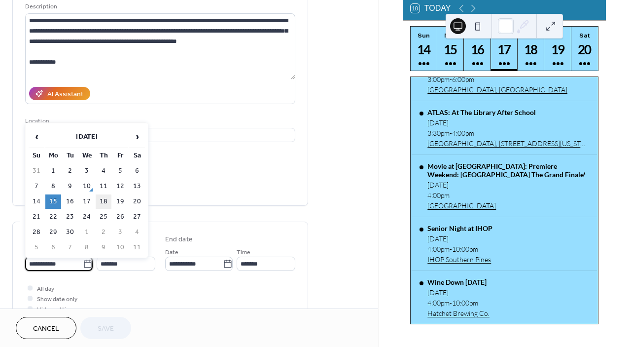
click at [106, 203] on td "18" at bounding box center [104, 201] width 16 height 14
type input "**********"
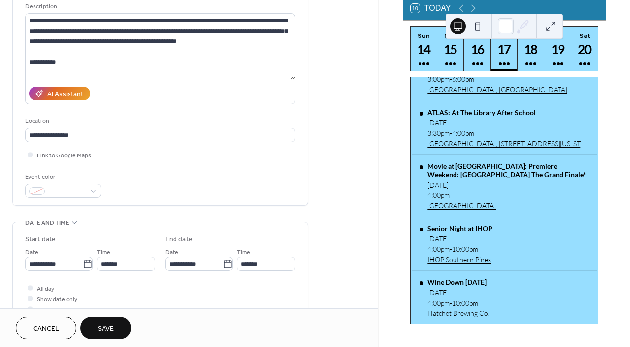
click at [103, 327] on span "Save" at bounding box center [106, 328] width 16 height 10
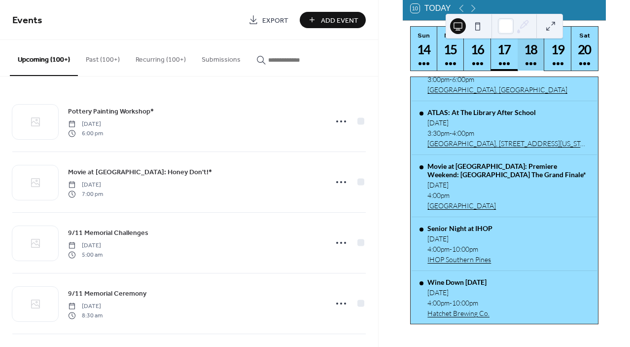
click at [529, 65] on button "Thu 18" at bounding box center [531, 49] width 27 height 44
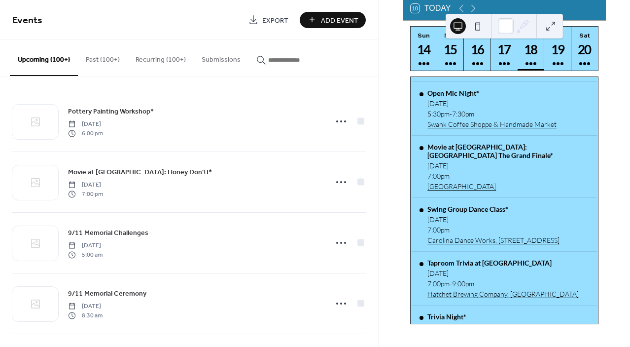
scroll to position [642, 0]
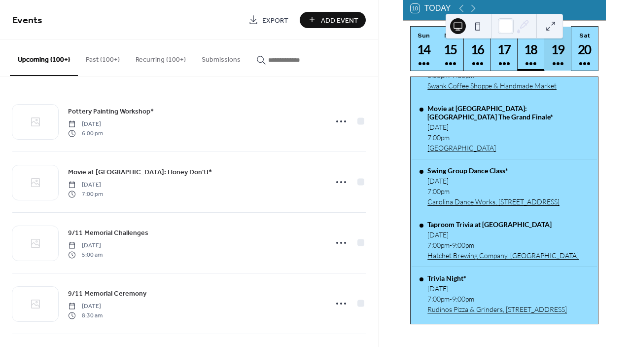
click at [555, 51] on div "19" at bounding box center [558, 49] width 16 height 16
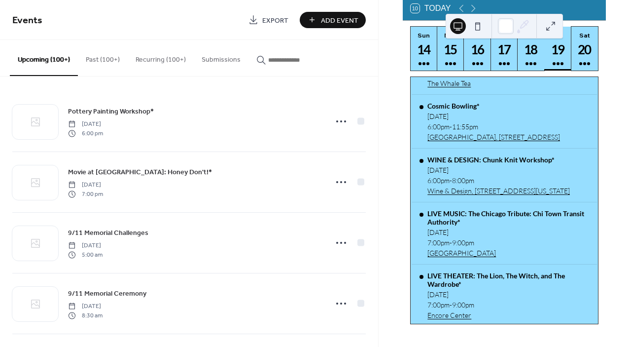
scroll to position [200, 0]
click at [580, 66] on div at bounding box center [584, 64] width 11 height 8
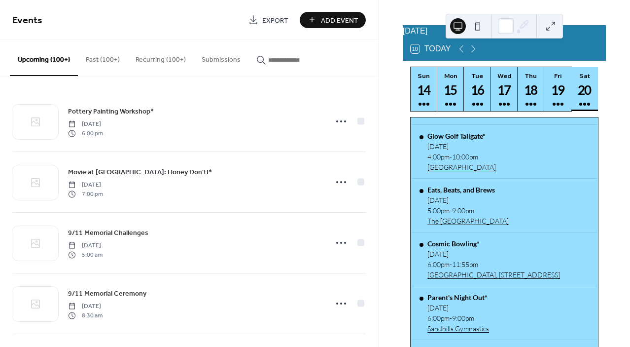
scroll to position [0, 0]
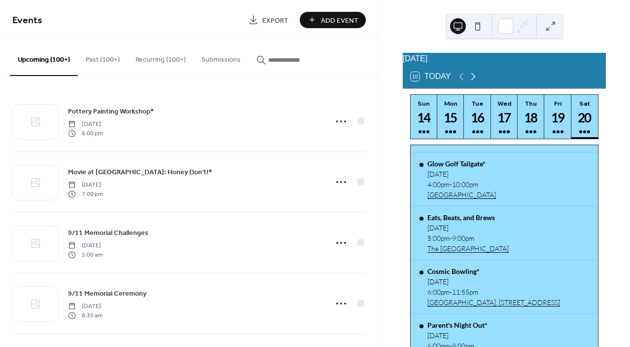
click at [475, 82] on icon at bounding box center [473, 76] width 12 height 12
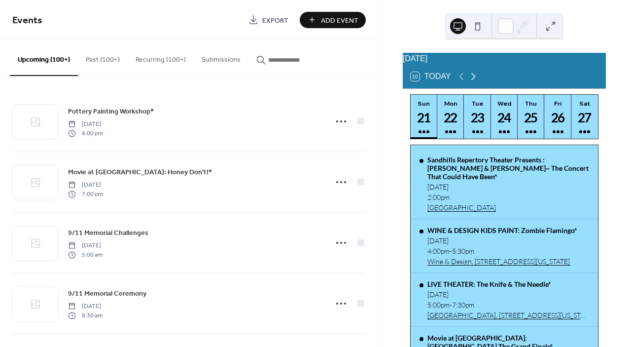
scroll to position [159, 0]
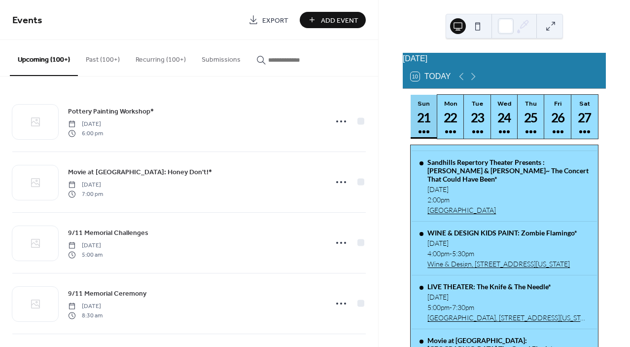
click at [433, 123] on button "Sun 21" at bounding box center [424, 117] width 27 height 44
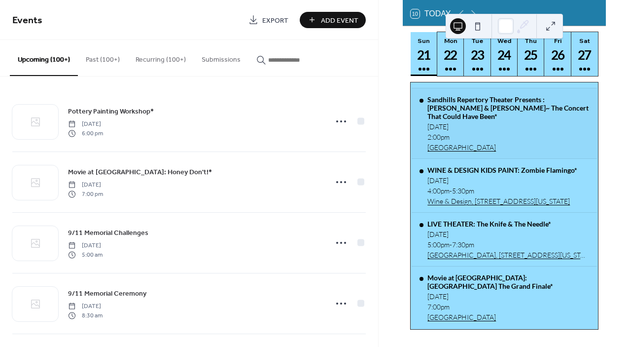
scroll to position [66, 0]
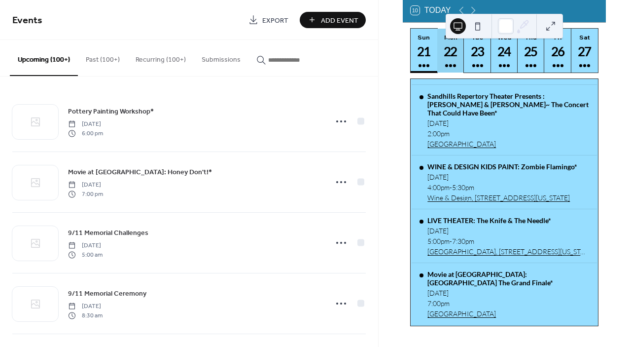
click at [450, 60] on div "22" at bounding box center [451, 51] width 16 height 16
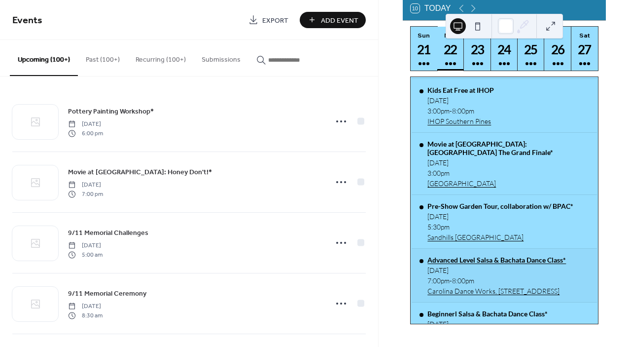
scroll to position [161, 0]
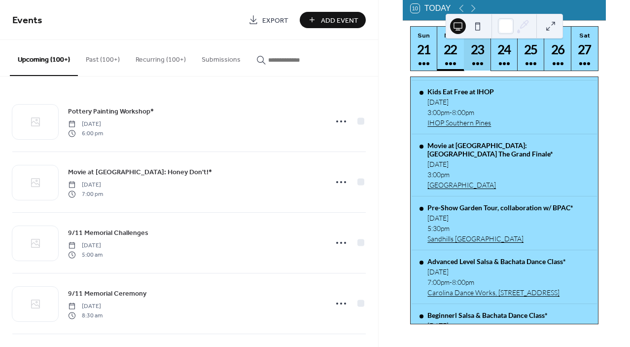
click at [478, 52] on div "23" at bounding box center [477, 49] width 16 height 16
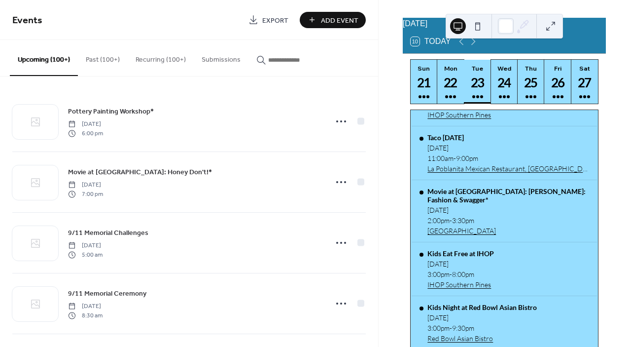
scroll to position [0, 0]
